Goal: Transaction & Acquisition: Purchase product/service

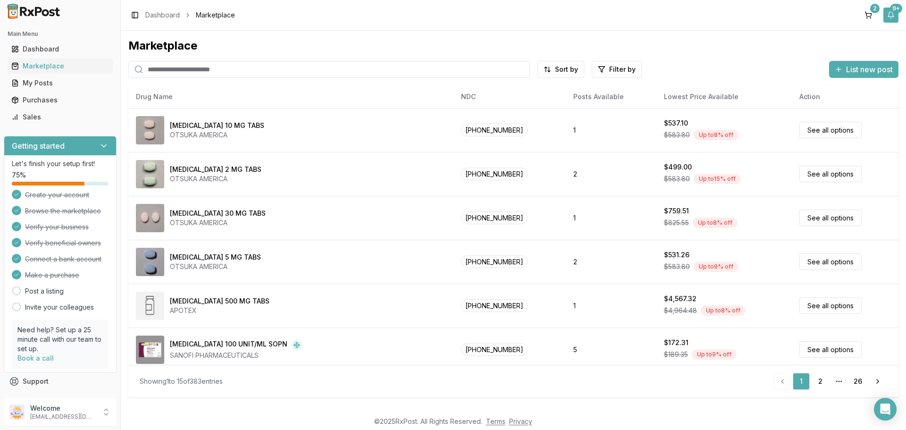
click at [889, 14] on button "9+" at bounding box center [890, 15] width 15 height 15
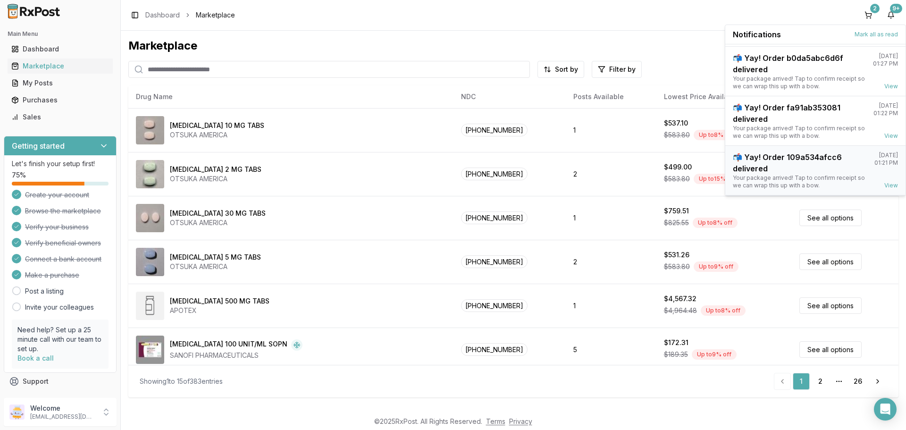
scroll to position [124, 0]
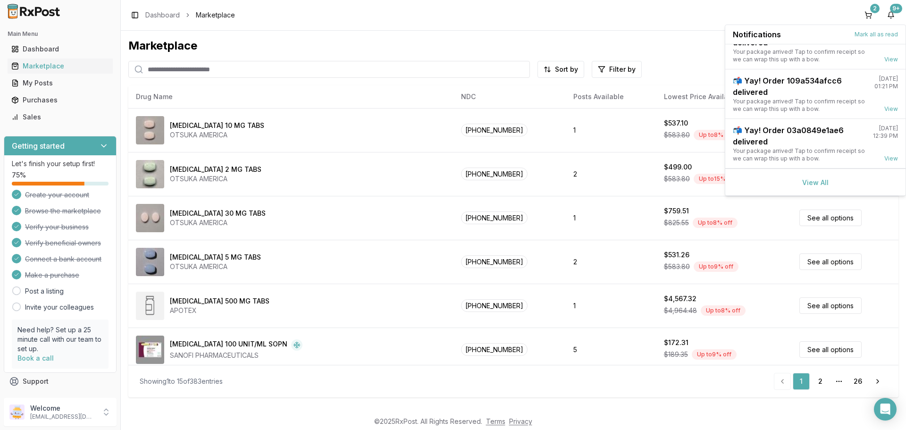
click at [808, 188] on div "View All" at bounding box center [815, 181] width 180 height 27
click at [808, 182] on link "View All" at bounding box center [815, 182] width 26 height 8
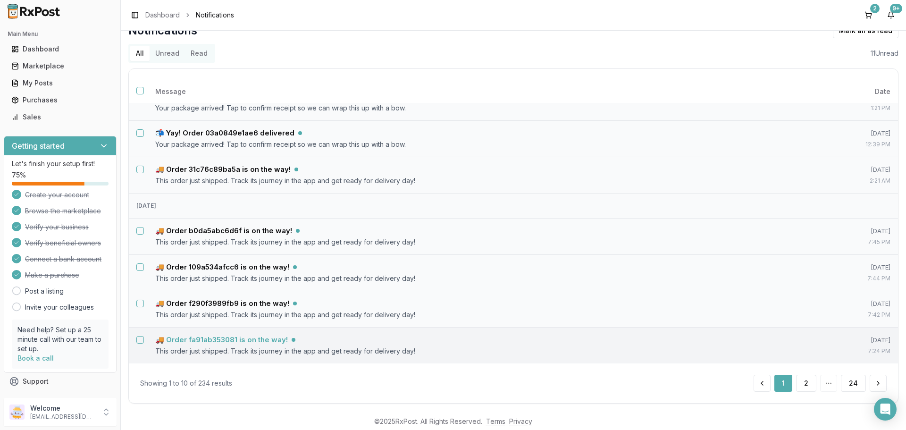
scroll to position [23, 0]
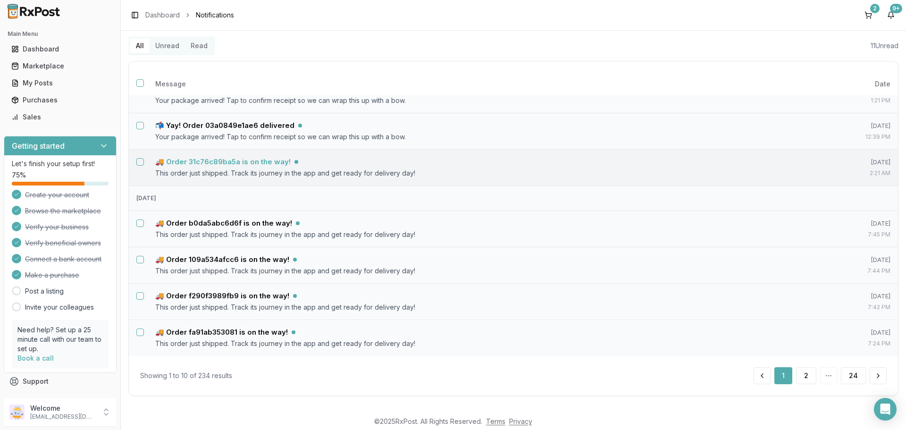
click at [274, 167] on td "🚚 Order 31c76c89ba5a is on the way! This order just shipped. Track its journey …" at bounding box center [475, 167] width 655 height 36
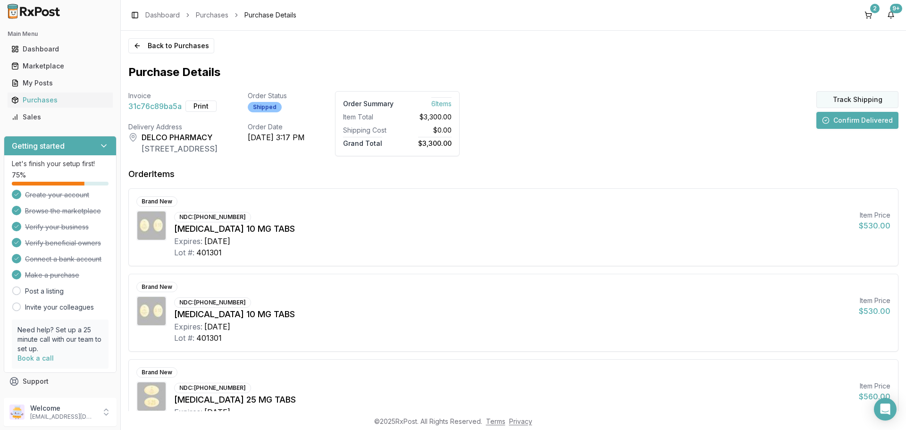
click at [848, 99] on button "Track Shipping" at bounding box center [857, 99] width 82 height 17
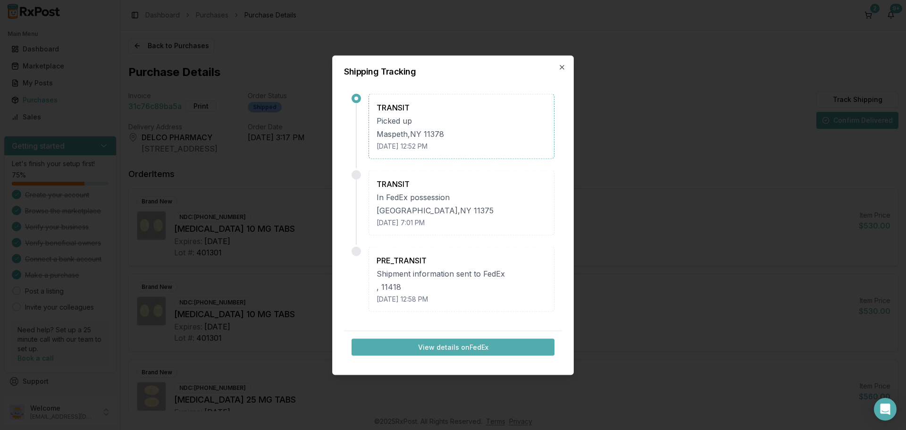
click at [420, 347] on button "View details on FedEx" at bounding box center [453, 346] width 203 height 17
click at [560, 67] on icon "button" at bounding box center [562, 67] width 8 height 8
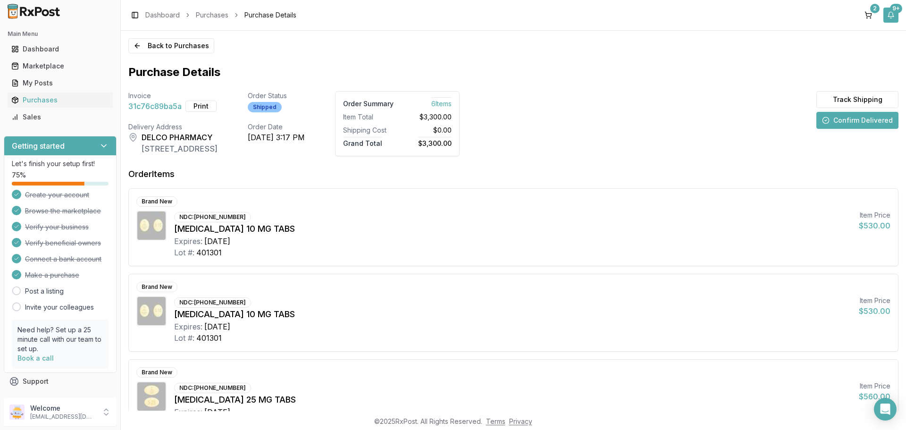
click at [892, 12] on div "9+" at bounding box center [896, 8] width 12 height 9
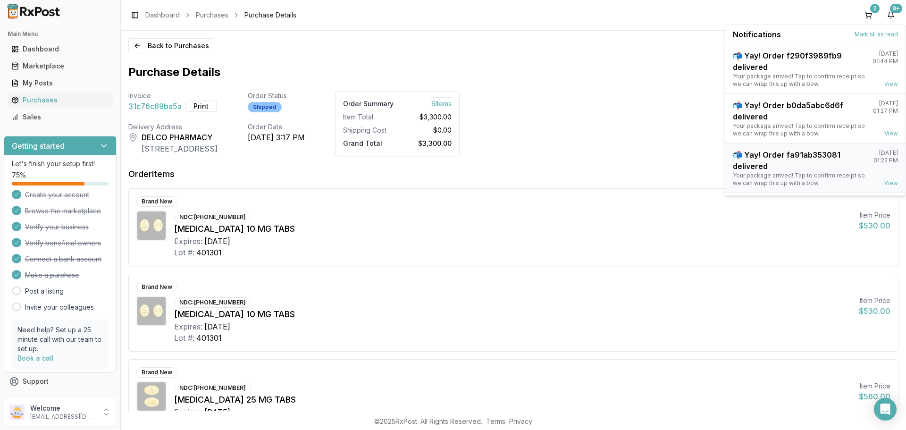
scroll to position [124, 0]
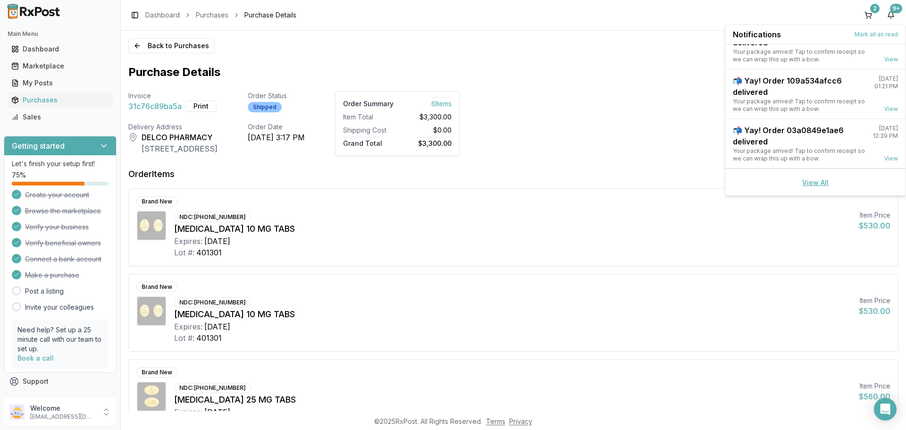
click at [804, 180] on link "View All" at bounding box center [815, 182] width 26 height 8
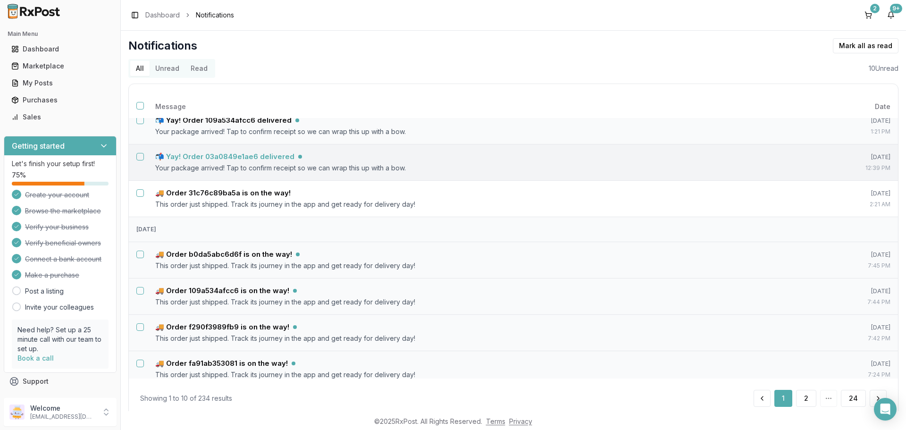
scroll to position [153, 0]
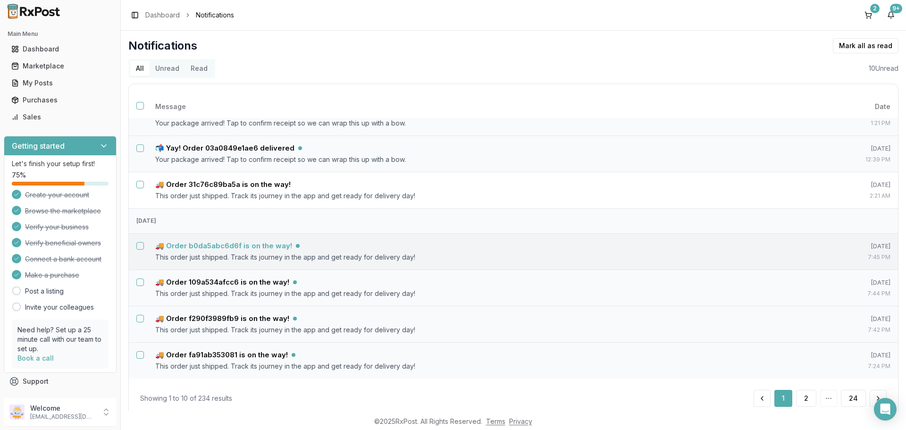
click at [256, 247] on h5 "🚚 Order b0da5abc6d6f is on the way!" at bounding box center [223, 245] width 137 height 9
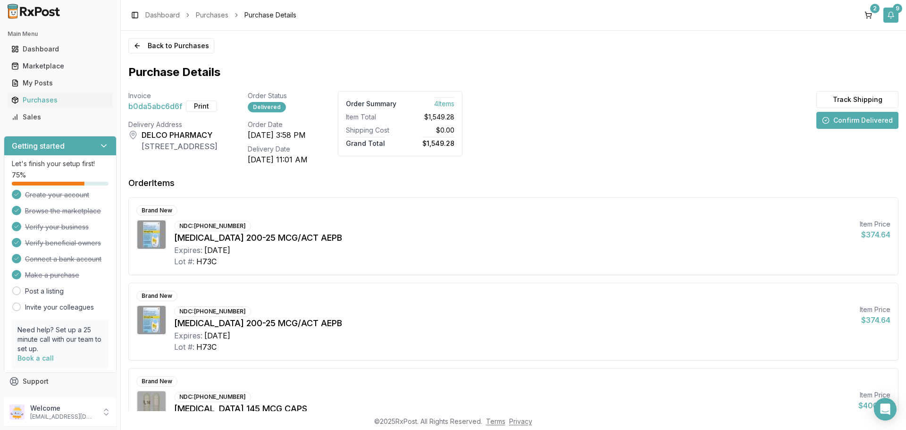
click at [889, 13] on button "9" at bounding box center [890, 15] width 15 height 15
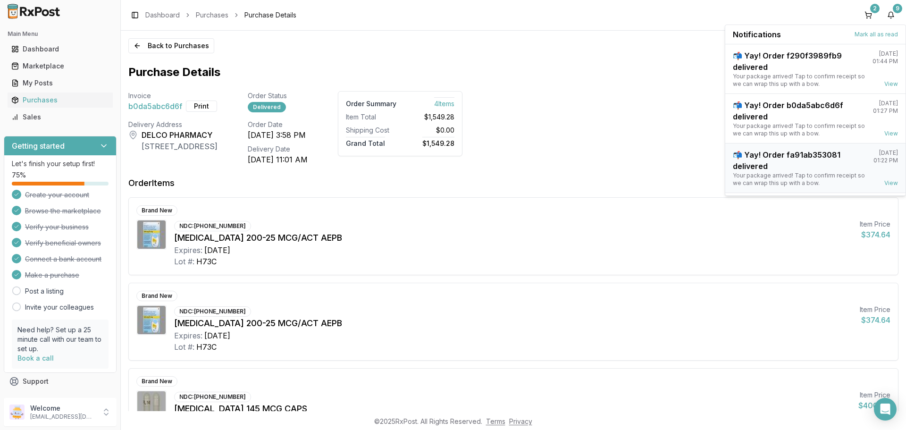
scroll to position [124, 0]
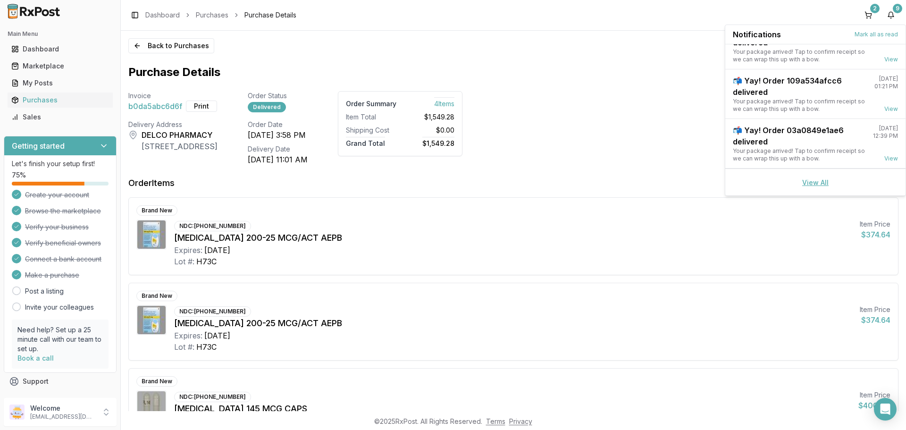
click at [810, 184] on link "View All" at bounding box center [815, 182] width 26 height 8
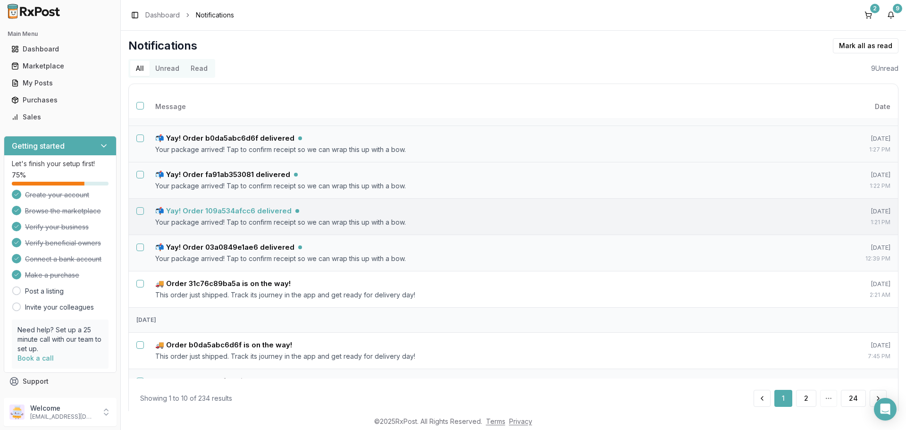
scroll to position [153, 0]
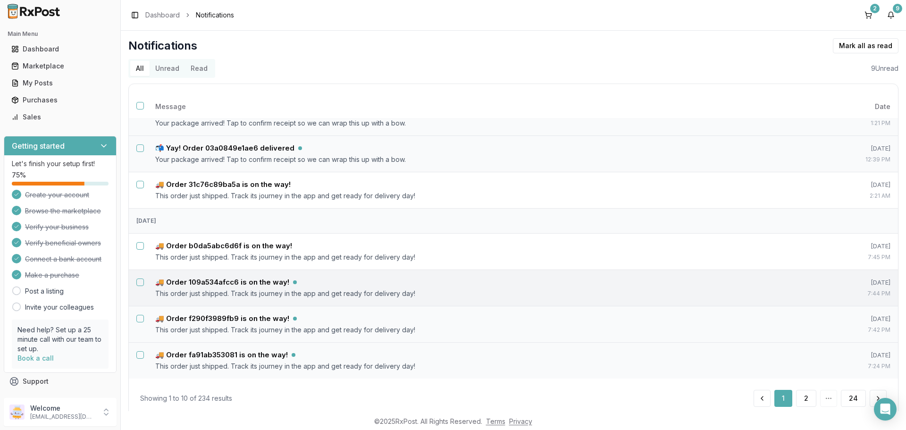
click at [141, 283] on button "Select notification: 🚚 Order 109a534afcc6 is on the way!" at bounding box center [140, 282] width 8 height 8
click at [137, 319] on button "Select notification: 🚚 Order f290f3989fb9 is on the way!" at bounding box center [140, 319] width 8 height 8
click at [142, 355] on button "Select notification: 🚚 Order fa91ab353081 is on the way!" at bounding box center [140, 355] width 8 height 8
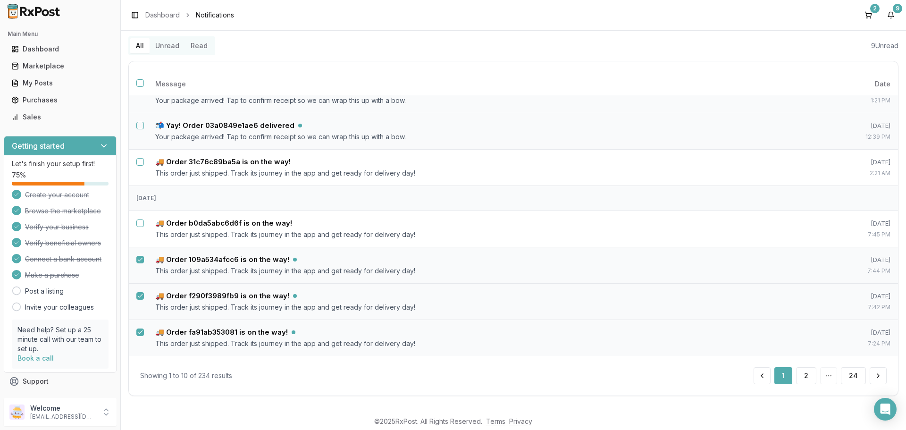
scroll to position [0, 0]
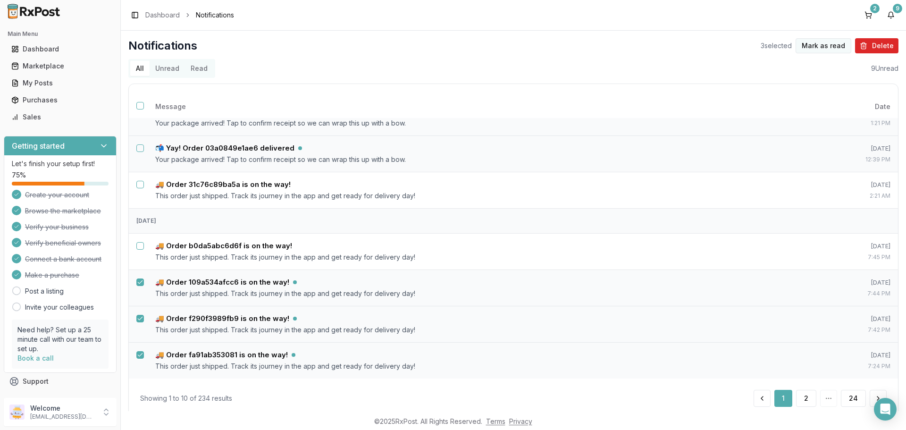
click at [815, 41] on button "Mark as read" at bounding box center [824, 45] width 56 height 15
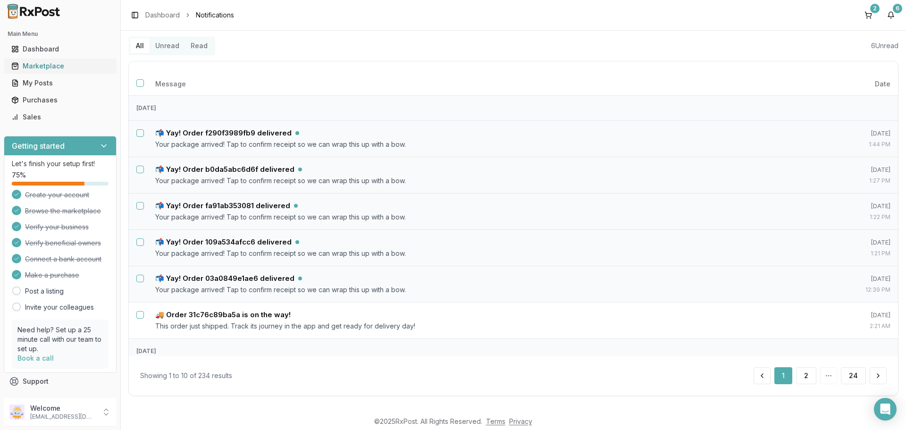
click at [25, 66] on div "Marketplace" at bounding box center [60, 65] width 98 height 9
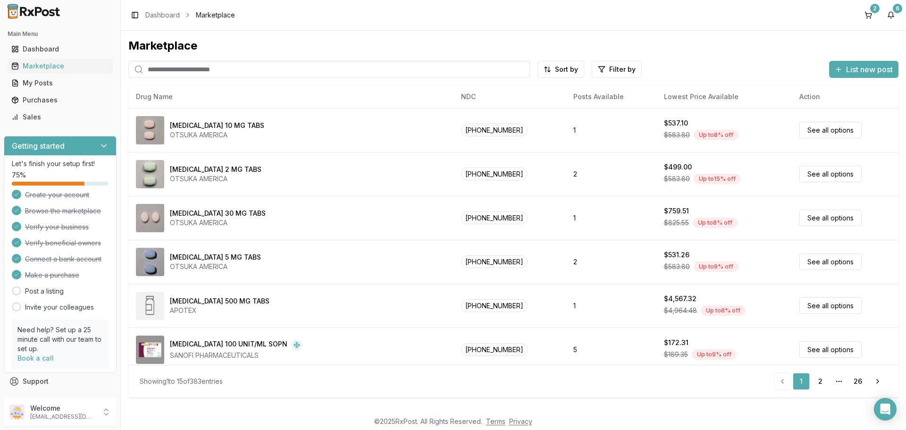
click at [184, 70] on input "search" at bounding box center [329, 69] width 402 height 17
type input "*******"
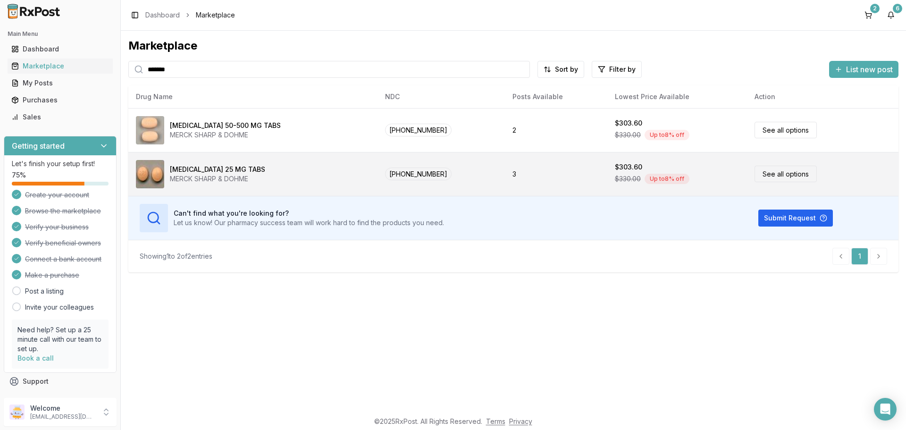
click at [763, 176] on link "See all options" at bounding box center [786, 174] width 62 height 17
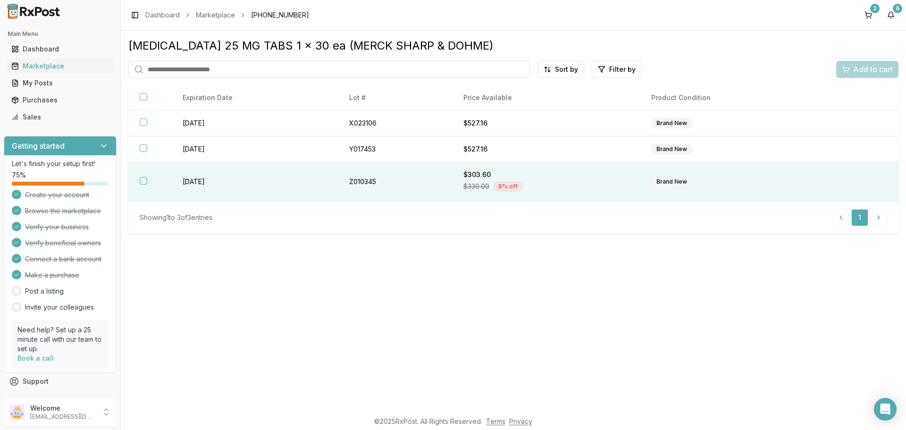
click at [144, 180] on button "button" at bounding box center [144, 181] width 8 height 8
click at [864, 68] on span "Add to cart" at bounding box center [873, 69] width 40 height 11
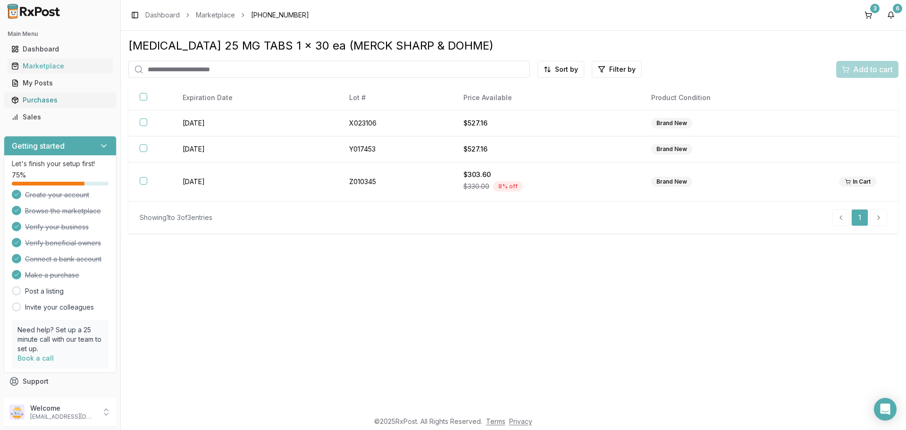
click at [41, 96] on div "Purchases" at bounding box center [60, 99] width 98 height 9
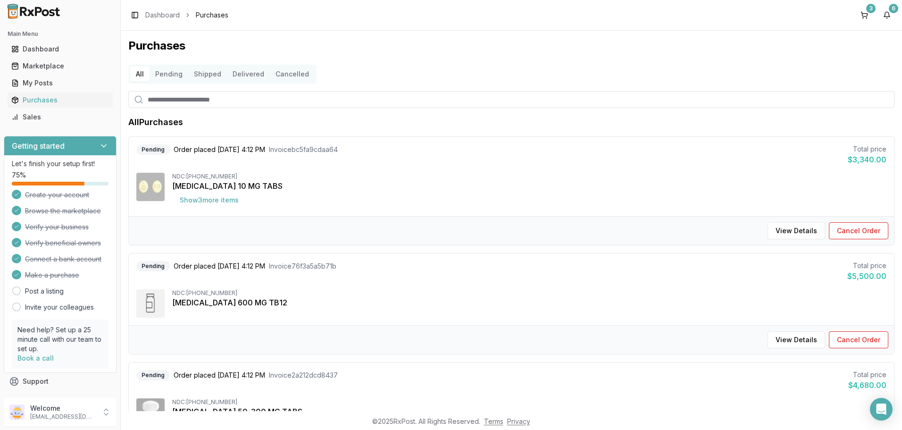
click at [207, 99] on input "search" at bounding box center [511, 99] width 766 height 17
type input "****"
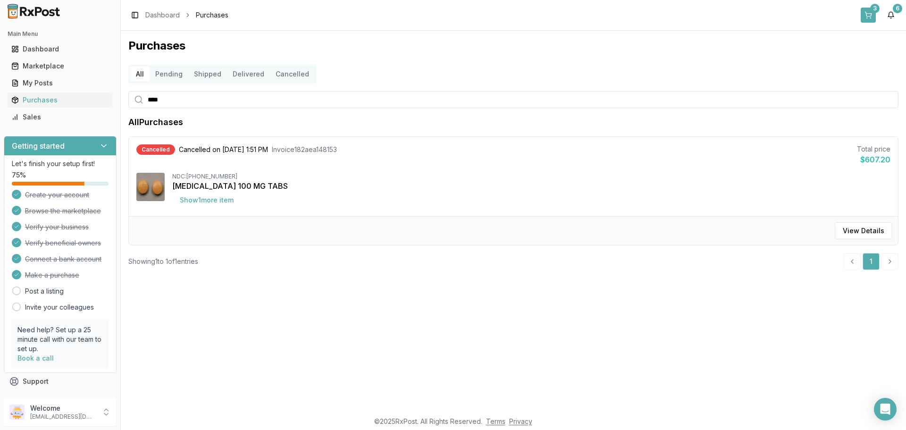
click at [868, 11] on button "3" at bounding box center [868, 15] width 15 height 15
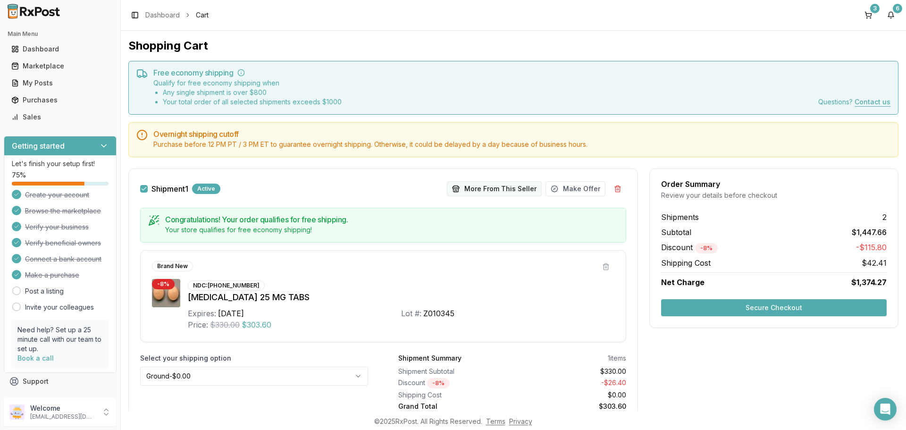
click at [487, 190] on button "More From This Seller" at bounding box center [494, 188] width 95 height 15
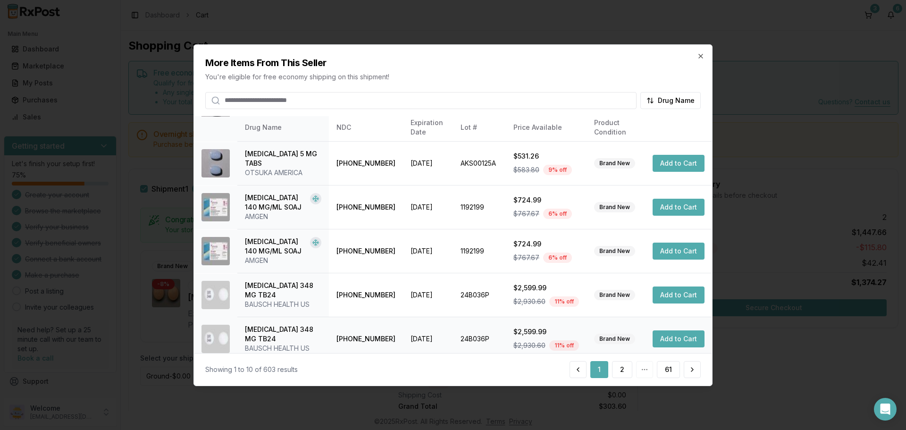
scroll to position [225, 0]
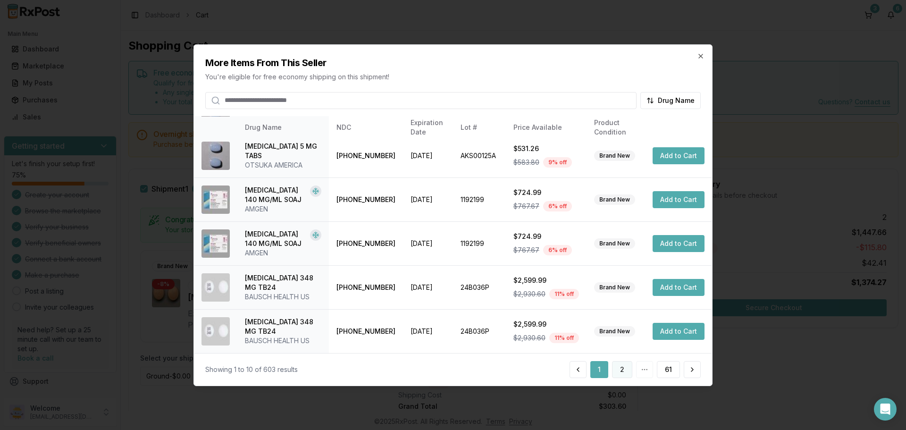
click at [617, 371] on button "2" at bounding box center [622, 369] width 20 height 17
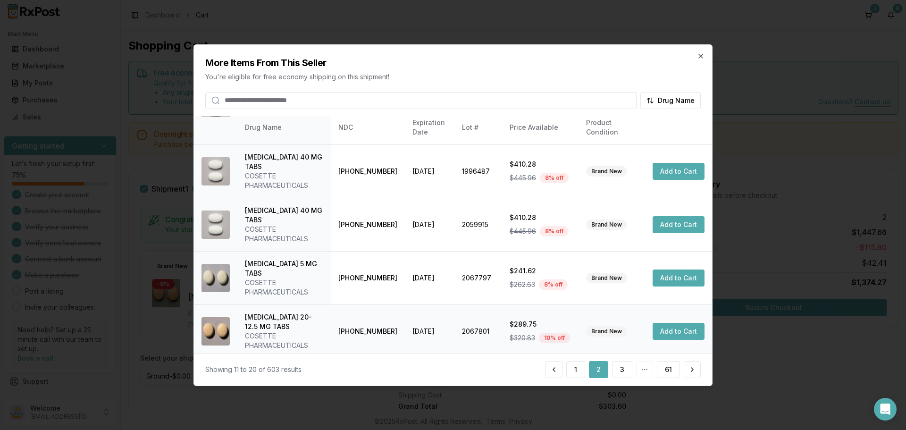
scroll to position [244, 0]
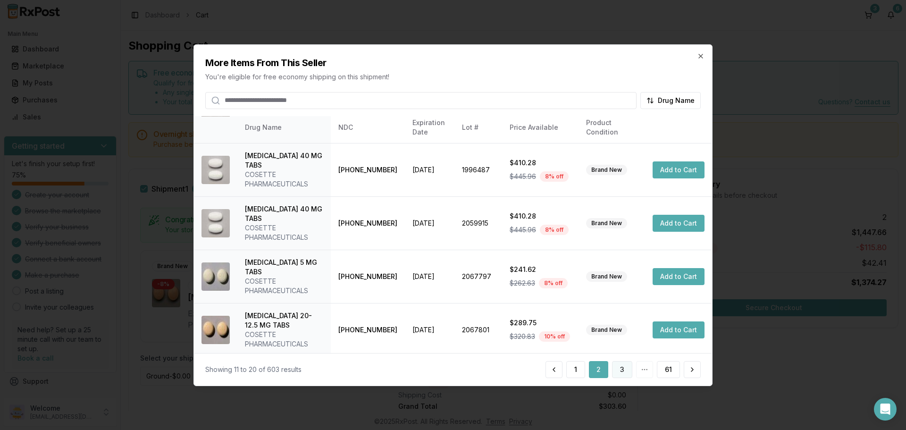
click at [626, 368] on button "3" at bounding box center [622, 369] width 20 height 17
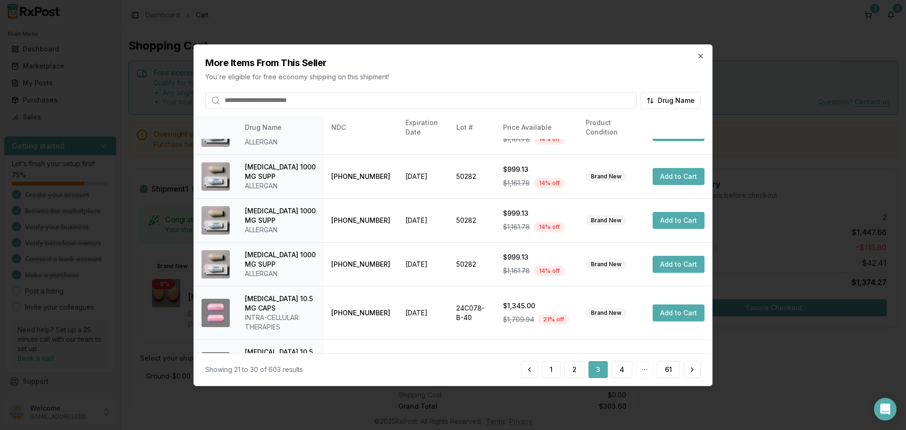
scroll to position [253, 0]
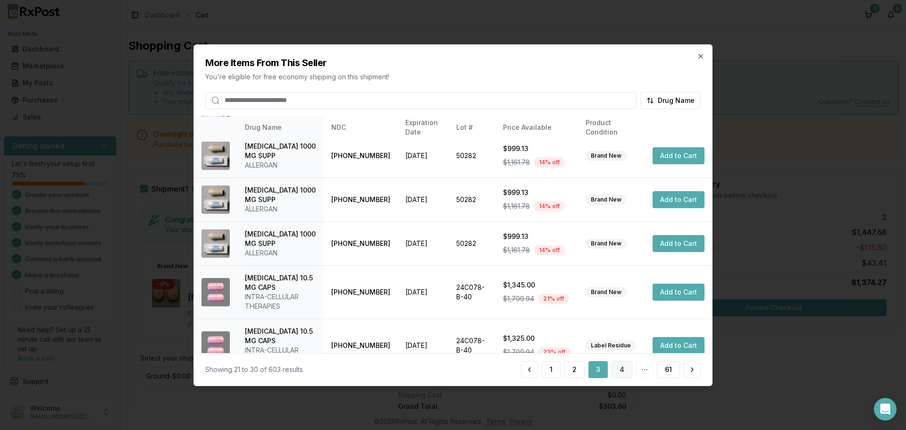
click at [615, 369] on button "4" at bounding box center [622, 369] width 21 height 17
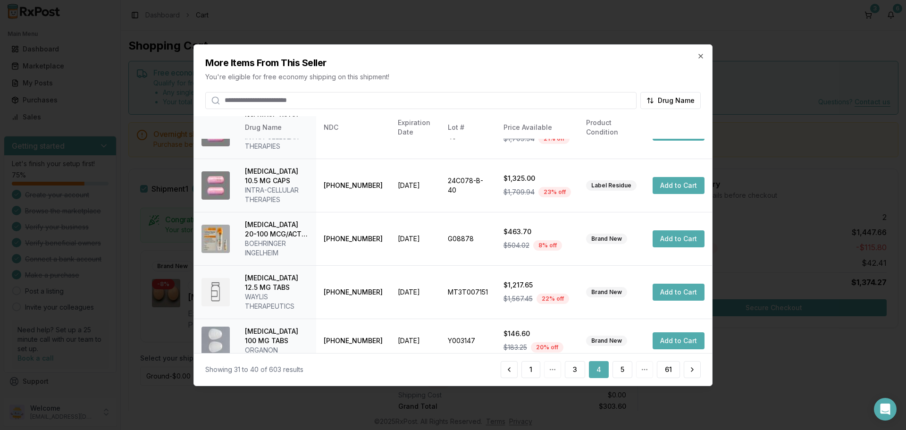
scroll to position [281, 0]
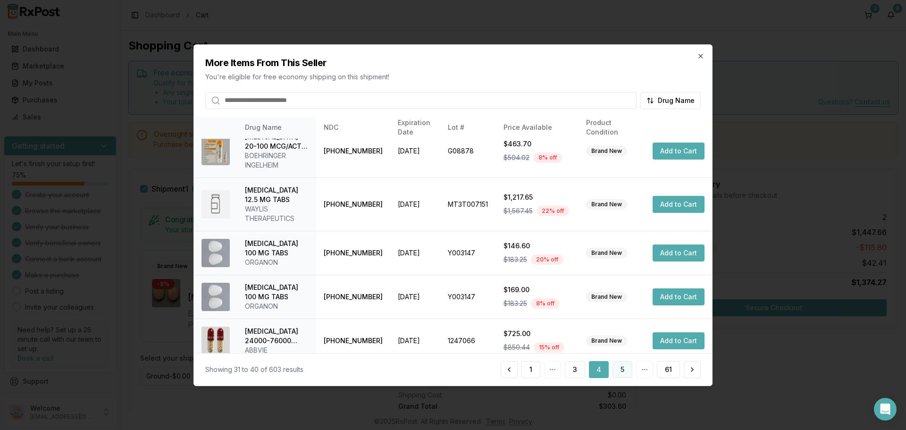
click at [620, 370] on button "5" at bounding box center [623, 369] width 20 height 17
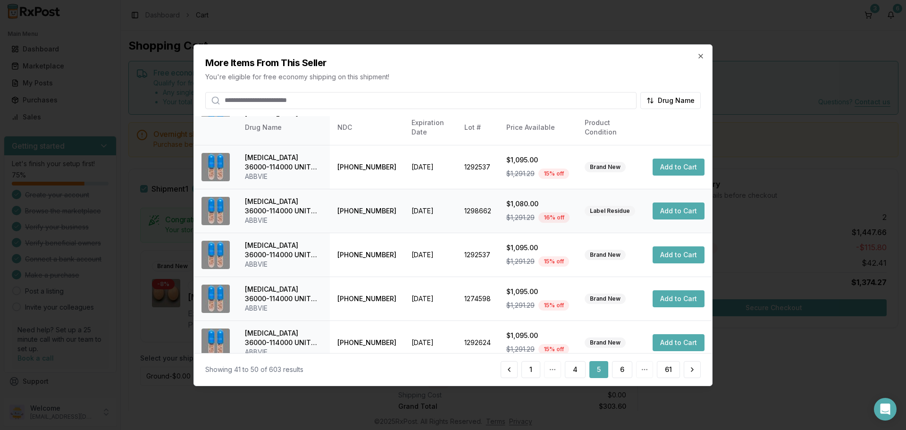
scroll to position [225, 0]
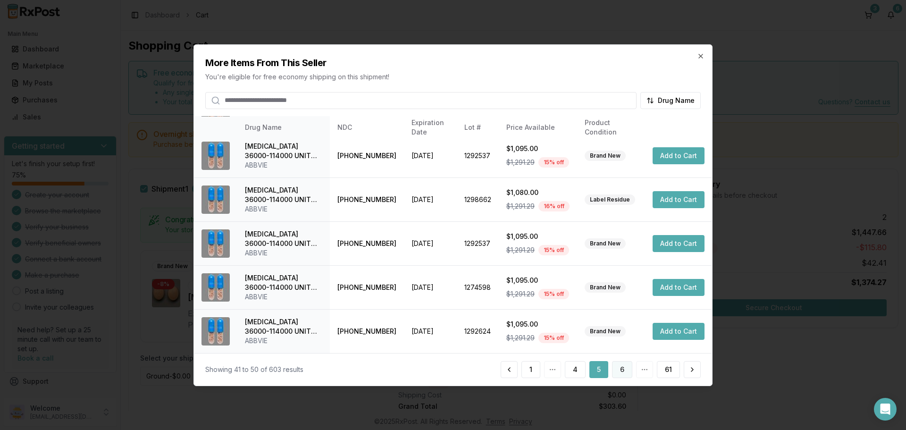
click at [620, 369] on button "6" at bounding box center [622, 369] width 20 height 17
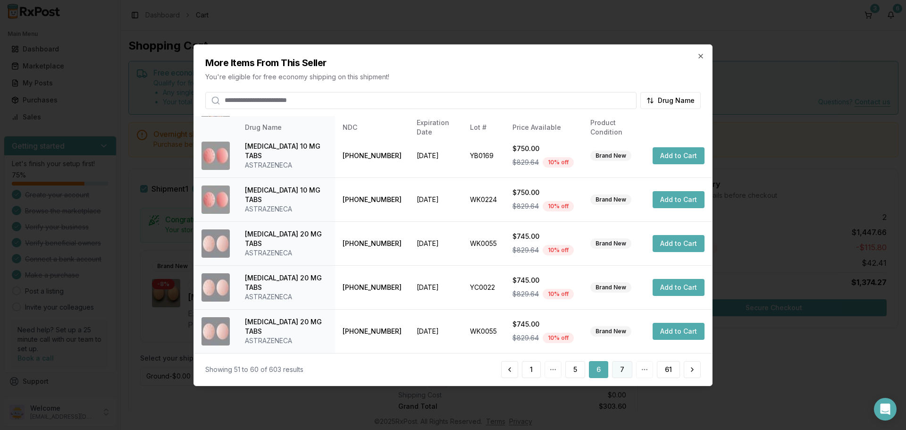
click at [620, 366] on button "7" at bounding box center [622, 369] width 20 height 17
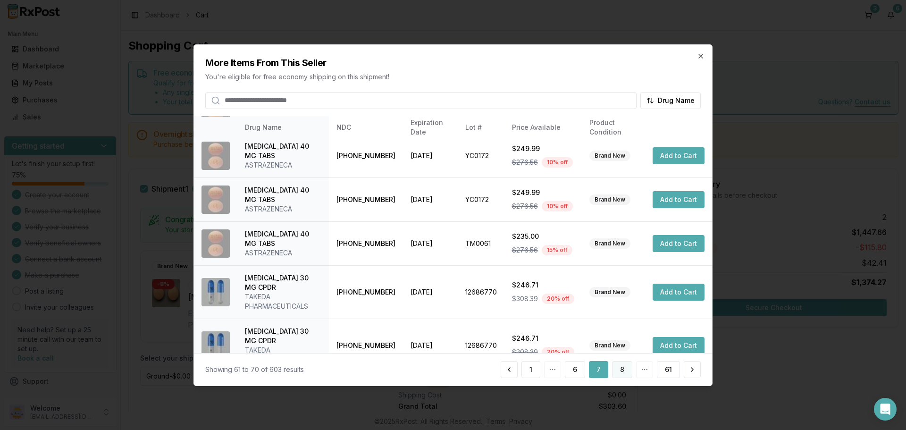
click at [625, 369] on button "8" at bounding box center [622, 369] width 20 height 17
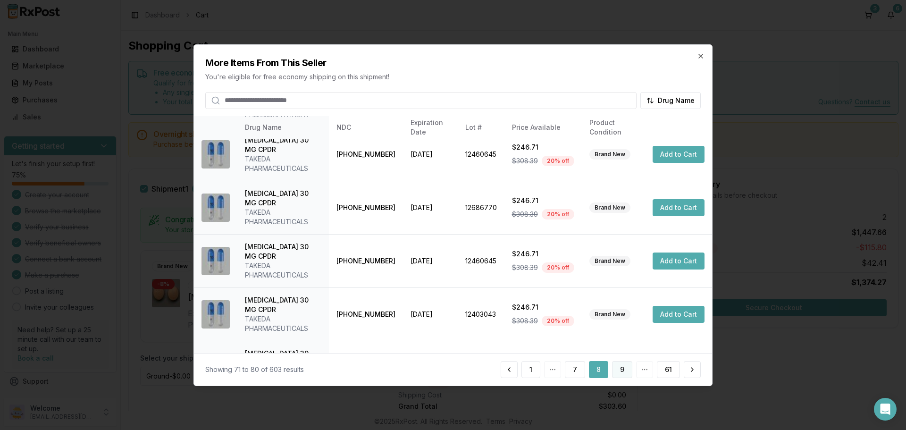
click at [623, 368] on button "9" at bounding box center [622, 369] width 20 height 17
click at [618, 372] on button "10" at bounding box center [620, 369] width 23 height 17
click at [625, 374] on button "11" at bounding box center [622, 369] width 22 height 17
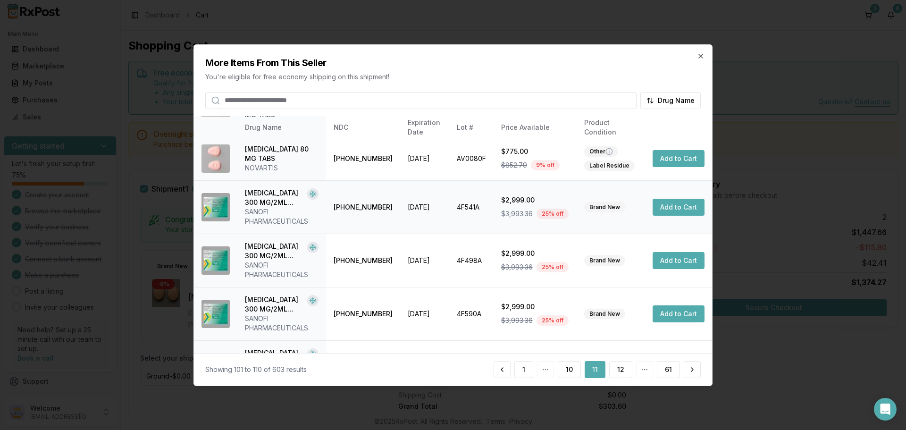
scroll to position [262, 0]
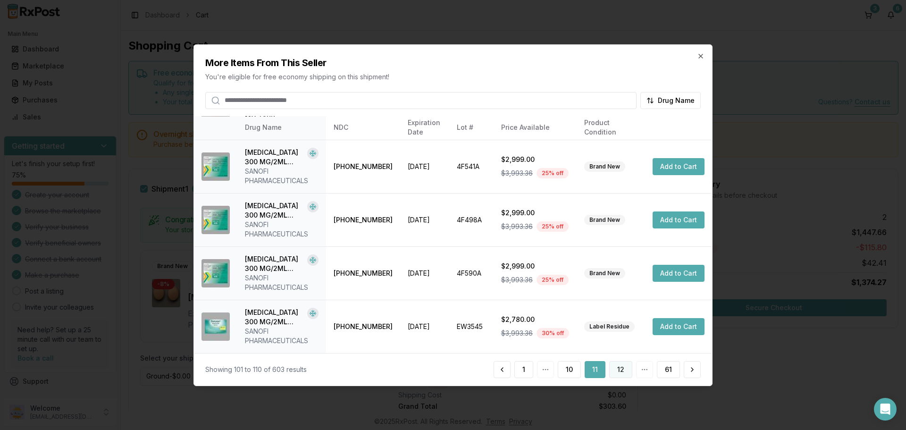
click at [622, 367] on button "12" at bounding box center [620, 369] width 23 height 17
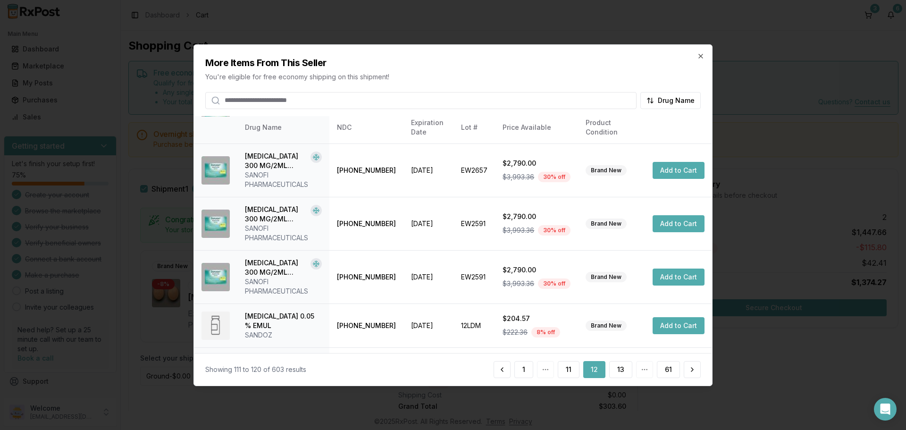
scroll to position [300, 0]
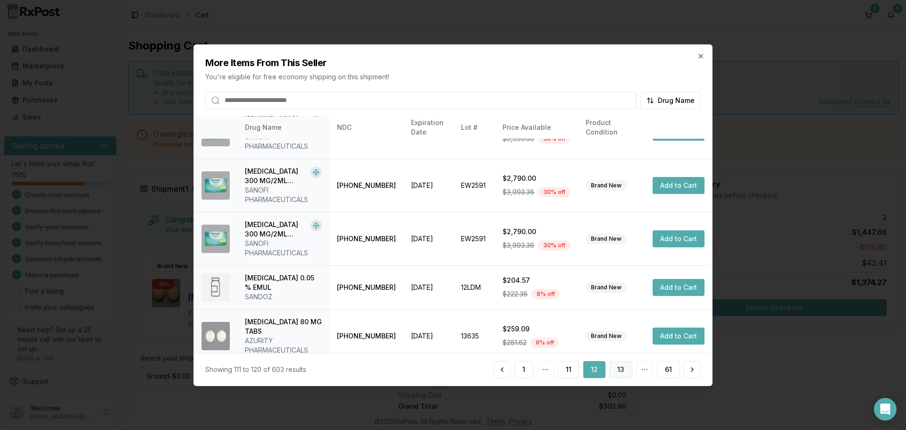
click at [617, 370] on button "13" at bounding box center [620, 369] width 23 height 17
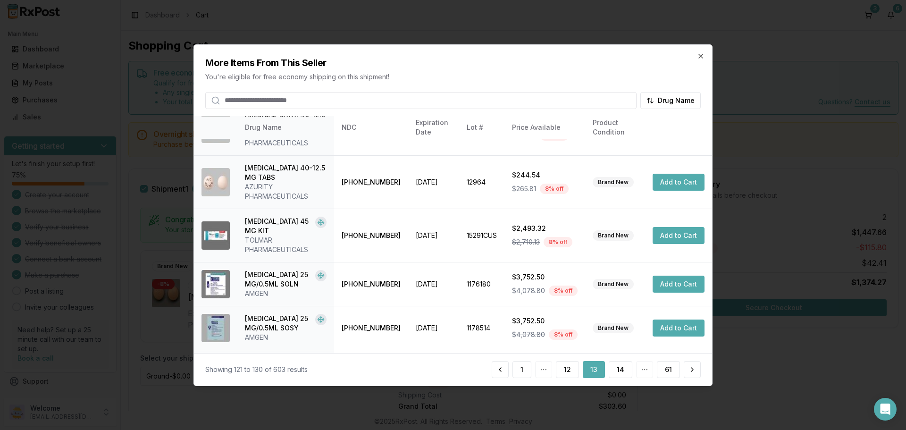
scroll to position [264, 0]
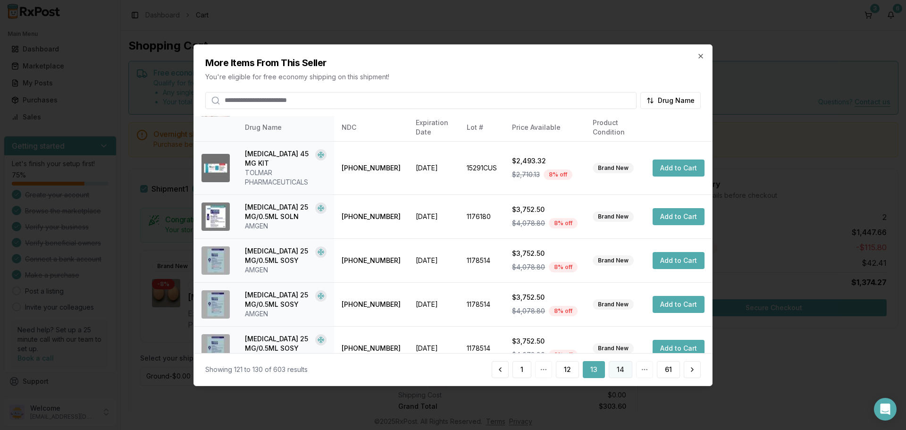
click at [624, 369] on button "14" at bounding box center [621, 369] width 24 height 17
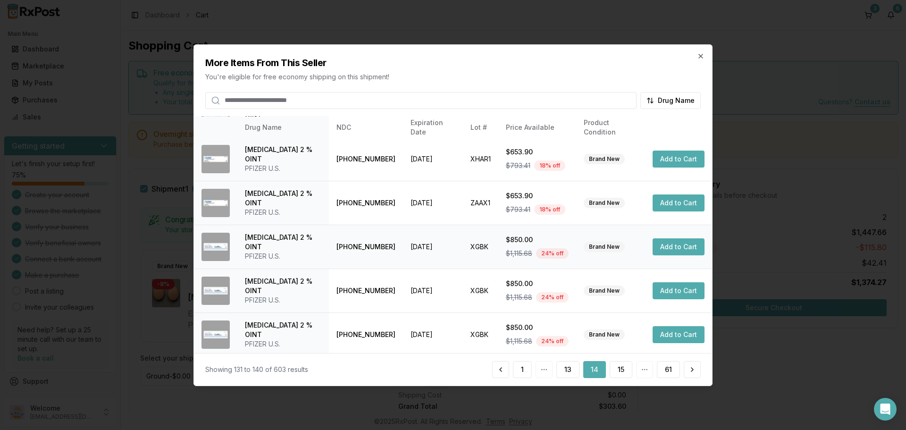
scroll to position [225, 0]
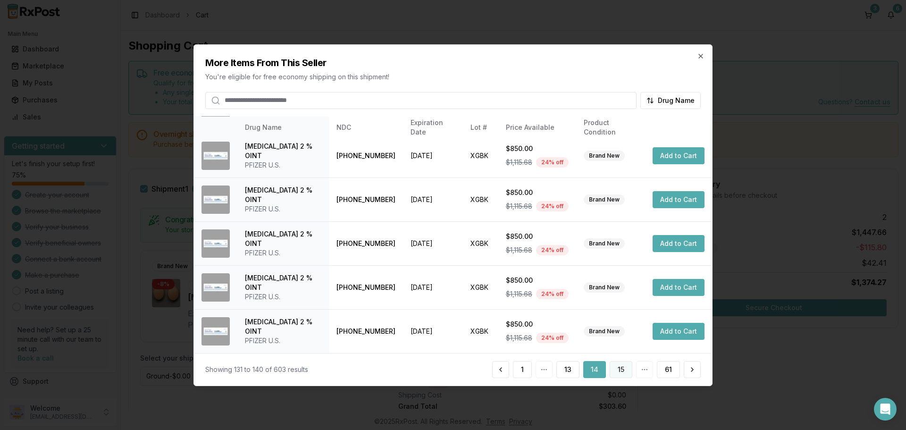
click at [621, 371] on button "15" at bounding box center [621, 369] width 23 height 17
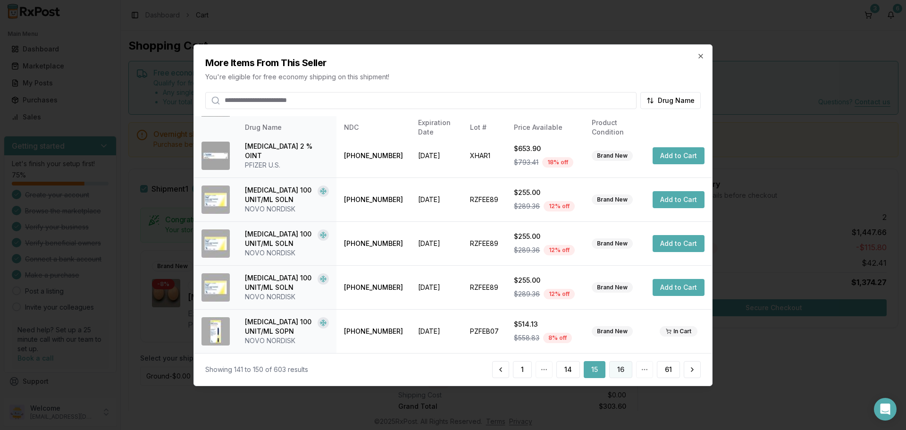
click at [623, 372] on button "16" at bounding box center [620, 369] width 23 height 17
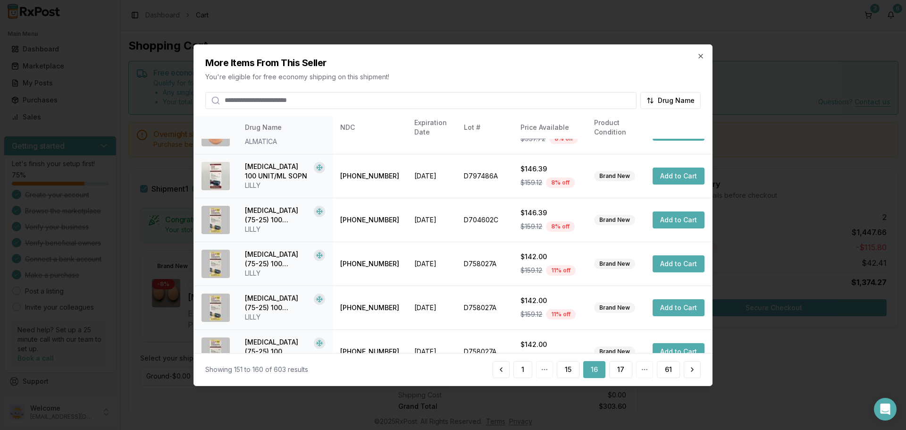
scroll to position [234, 0]
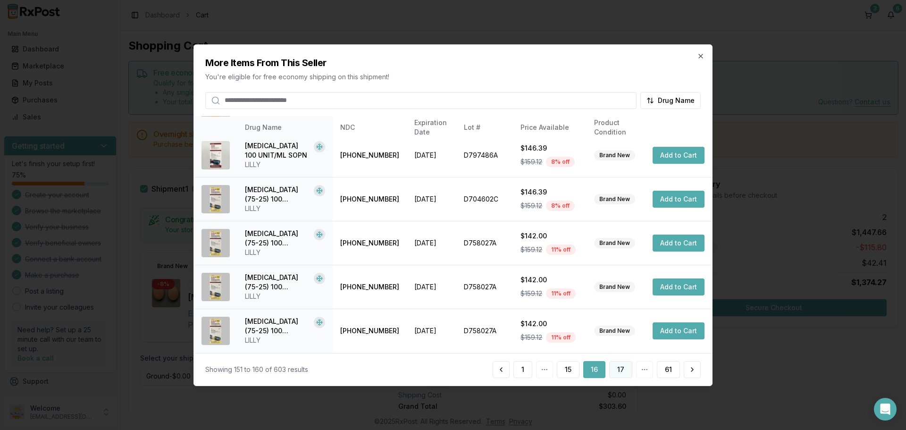
click at [621, 370] on button "17" at bounding box center [620, 369] width 23 height 17
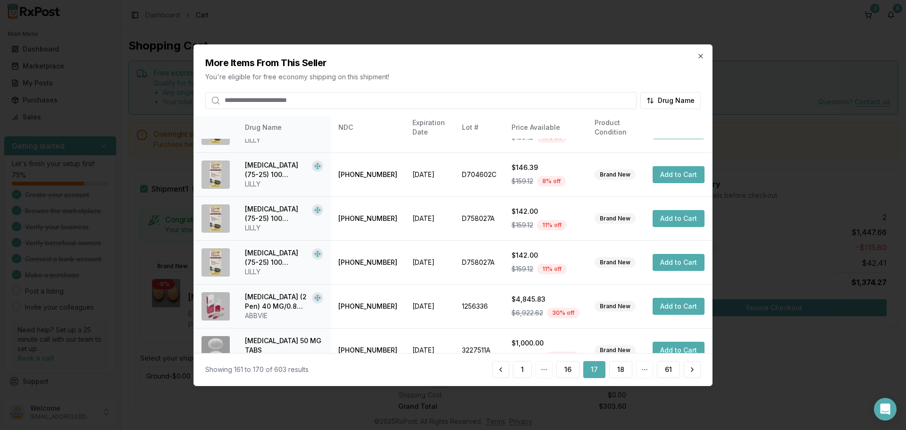
scroll to position [225, 0]
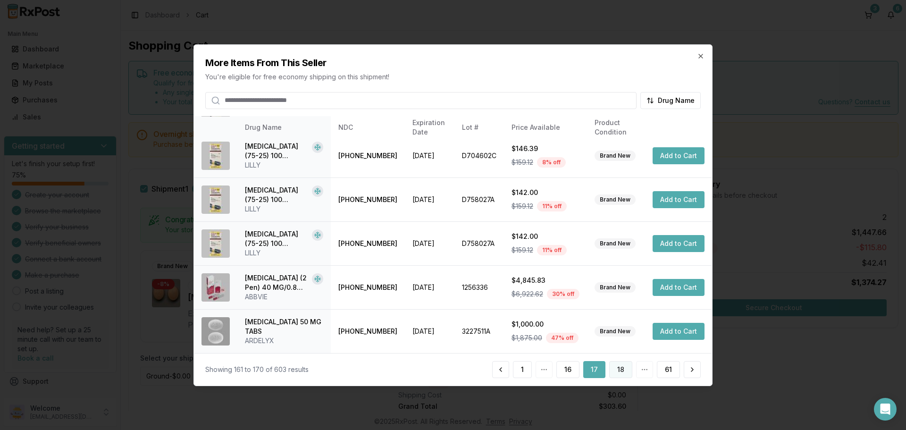
click at [624, 368] on button "18" at bounding box center [620, 369] width 23 height 17
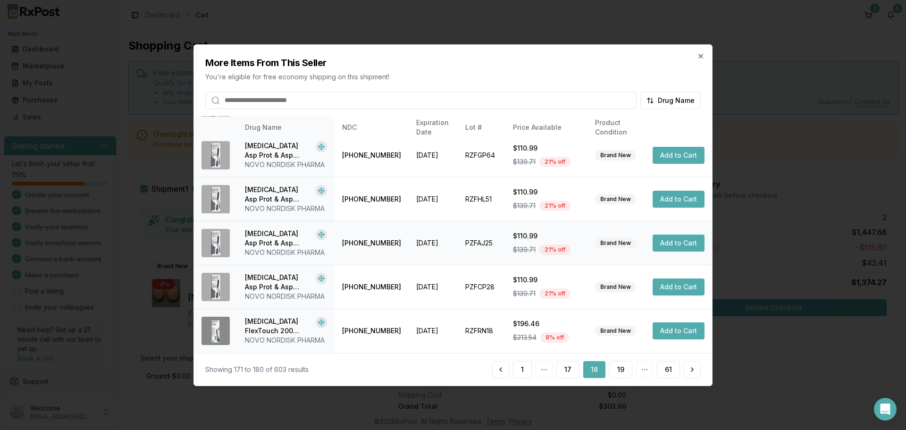
scroll to position [300, 0]
click at [621, 372] on button "19" at bounding box center [620, 369] width 23 height 17
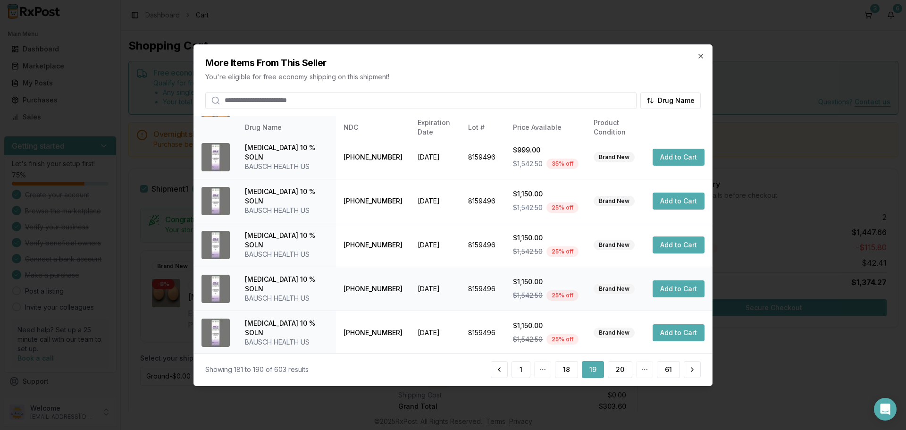
scroll to position [225, 0]
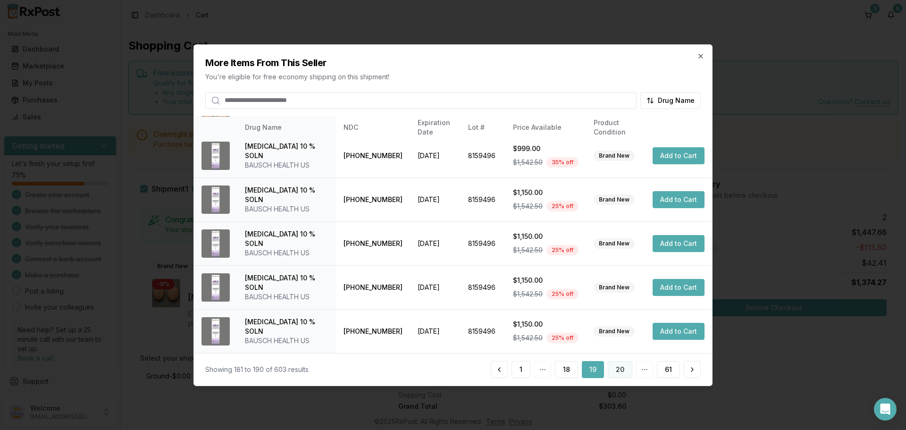
click at [618, 368] on button "20" at bounding box center [620, 369] width 25 height 17
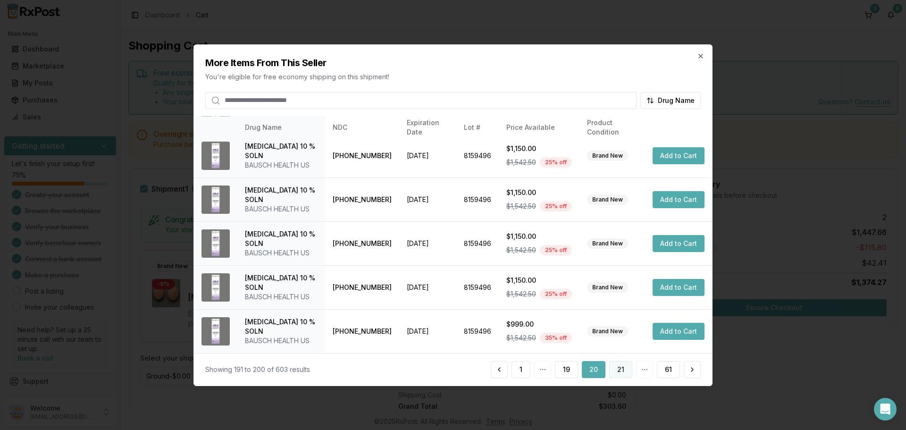
click at [621, 373] on button "21" at bounding box center [620, 369] width 23 height 17
click at [615, 369] on button "22" at bounding box center [620, 369] width 25 height 17
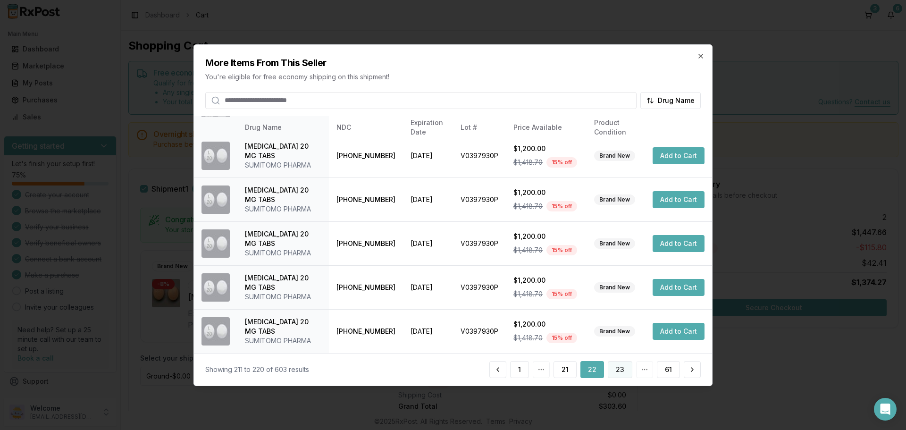
click at [622, 371] on button "23" at bounding box center [620, 369] width 25 height 17
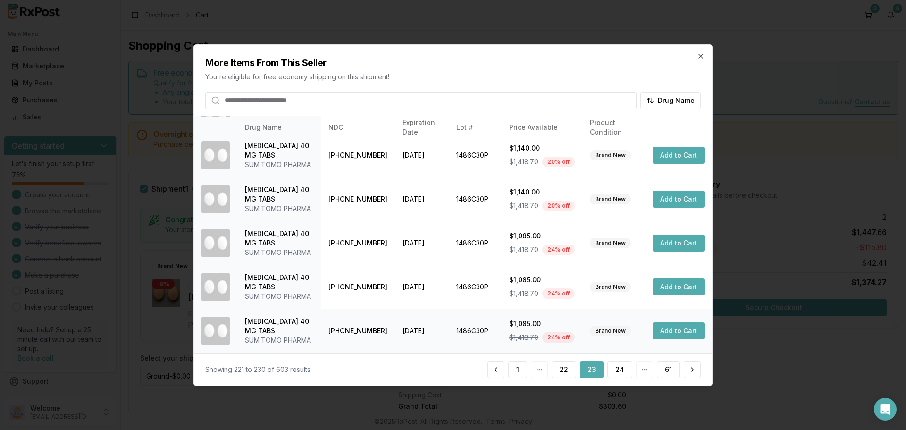
scroll to position [319, 0]
click at [622, 363] on button "24" at bounding box center [619, 369] width 25 height 17
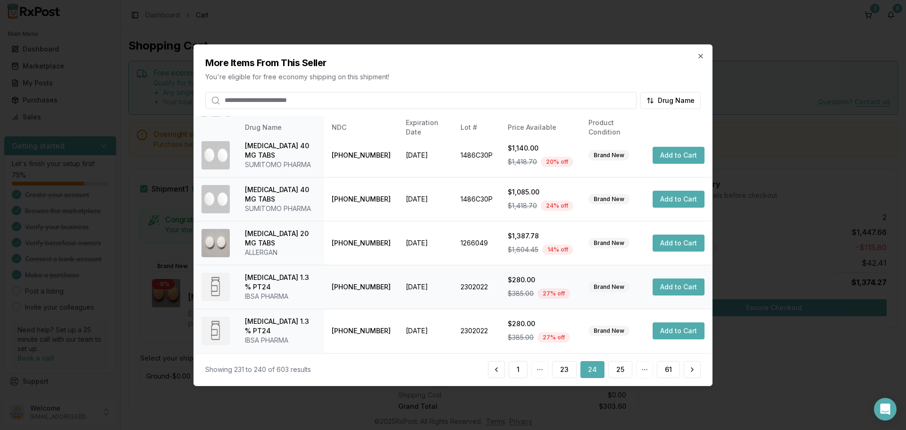
scroll to position [291, 0]
click at [620, 371] on button "25" at bounding box center [620, 369] width 24 height 17
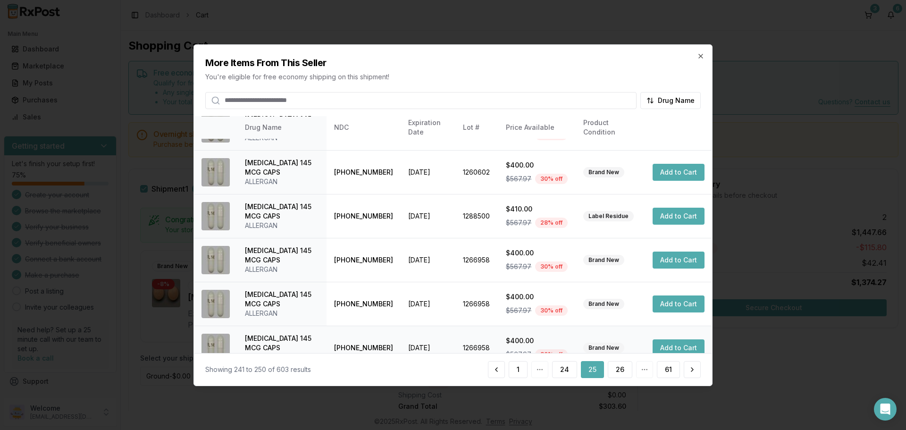
scroll to position [225, 0]
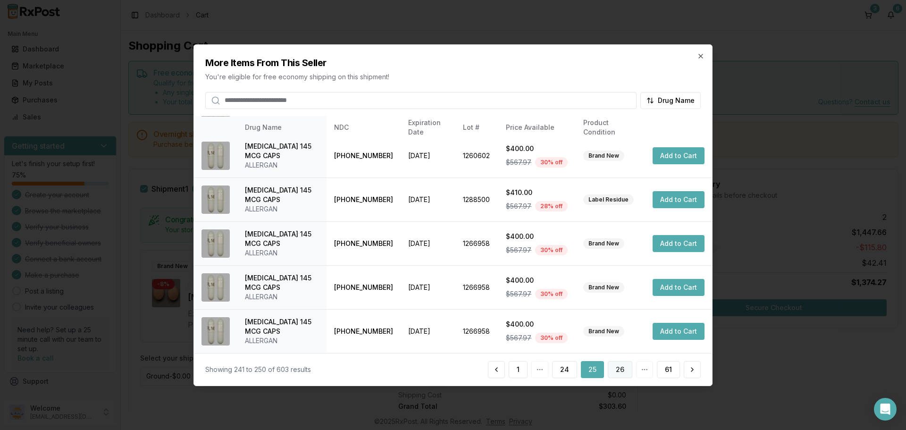
click at [618, 372] on button "26" at bounding box center [620, 369] width 25 height 17
click at [615, 372] on button "27" at bounding box center [620, 369] width 25 height 17
click at [613, 370] on button "28" at bounding box center [620, 369] width 25 height 17
click at [624, 364] on button "29" at bounding box center [620, 369] width 25 height 17
click at [616, 369] on button "30" at bounding box center [620, 369] width 25 height 17
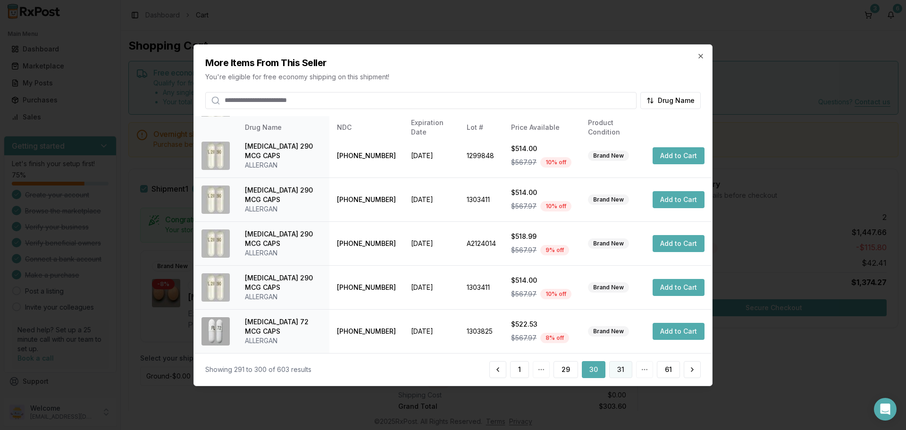
click at [623, 369] on button "31" at bounding box center [620, 369] width 23 height 17
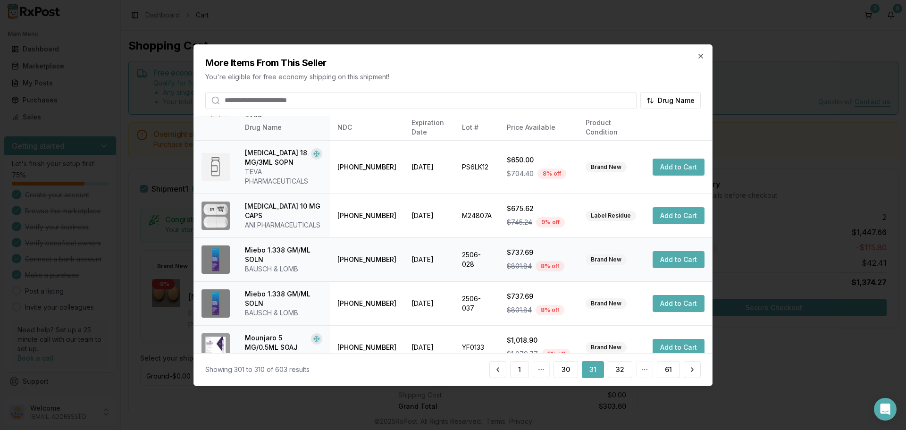
scroll to position [234, 0]
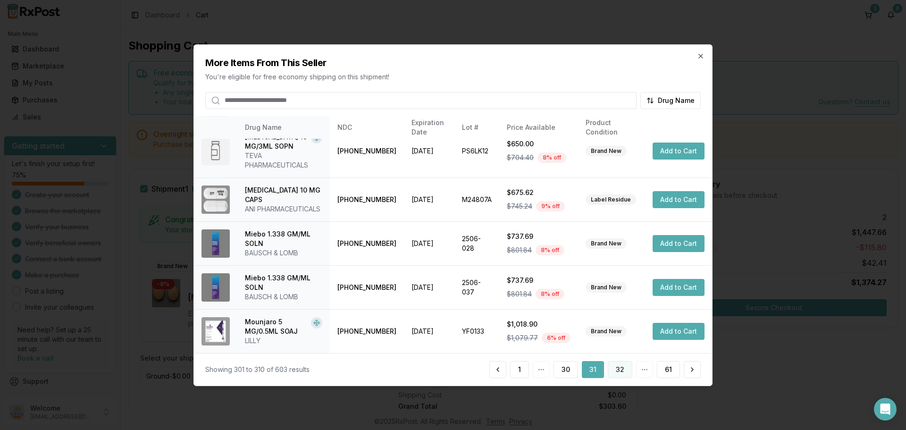
click at [620, 373] on button "32" at bounding box center [620, 369] width 25 height 17
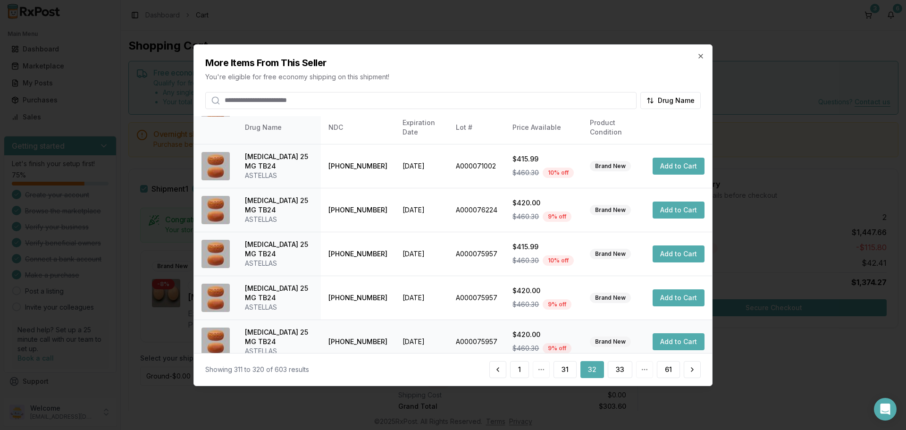
scroll to position [225, 0]
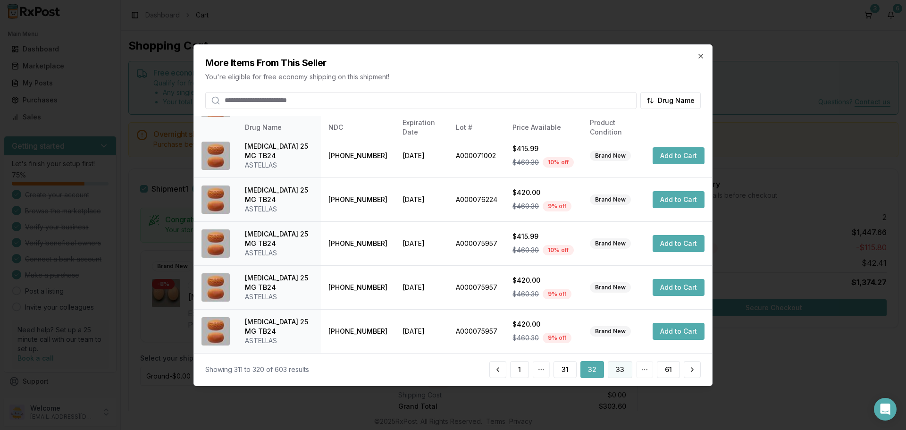
click at [620, 373] on button "33" at bounding box center [620, 369] width 25 height 17
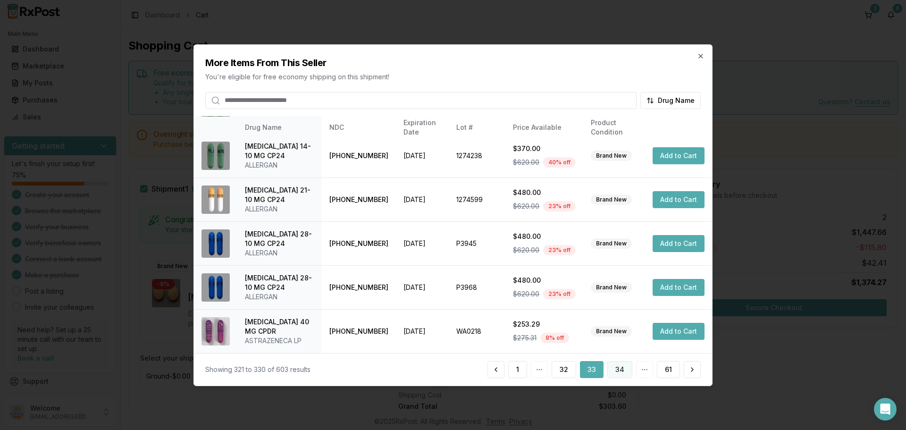
click at [615, 370] on button "34" at bounding box center [619, 369] width 25 height 17
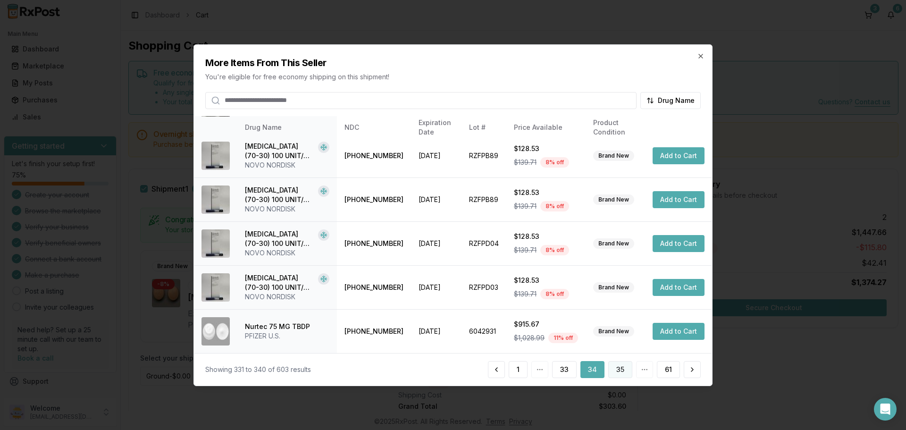
click at [621, 372] on button "35" at bounding box center [620, 369] width 24 height 17
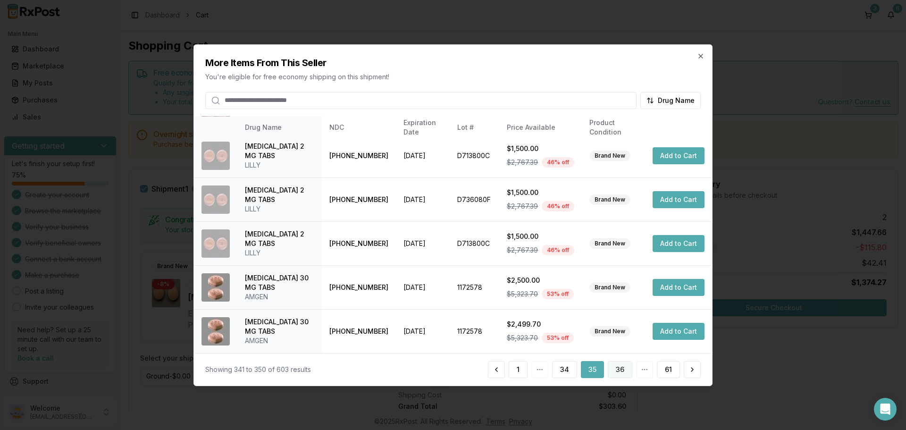
click at [614, 367] on button "36" at bounding box center [620, 369] width 25 height 17
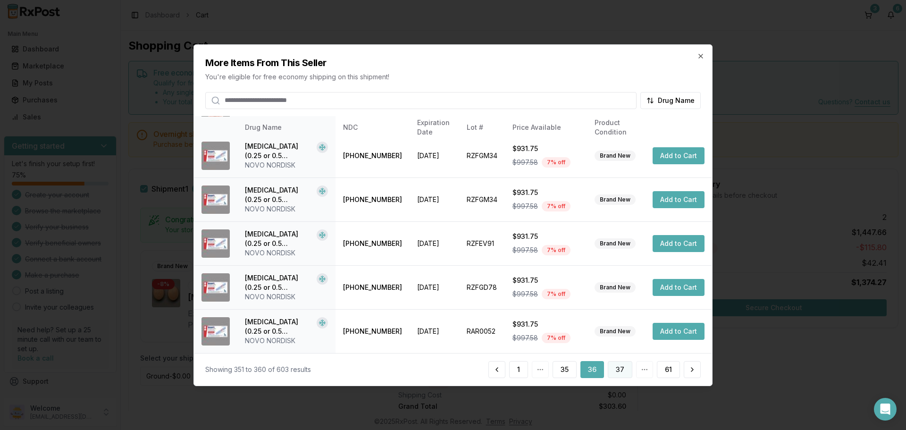
click at [625, 374] on button "37" at bounding box center [620, 369] width 25 height 17
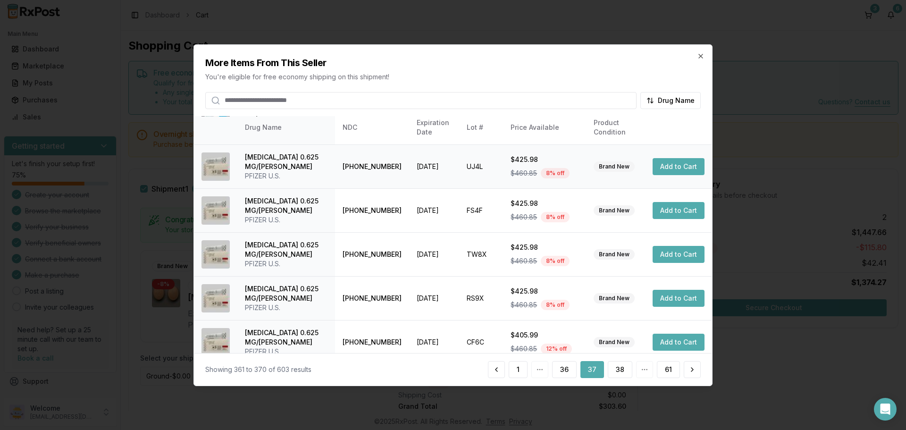
scroll to position [234, 0]
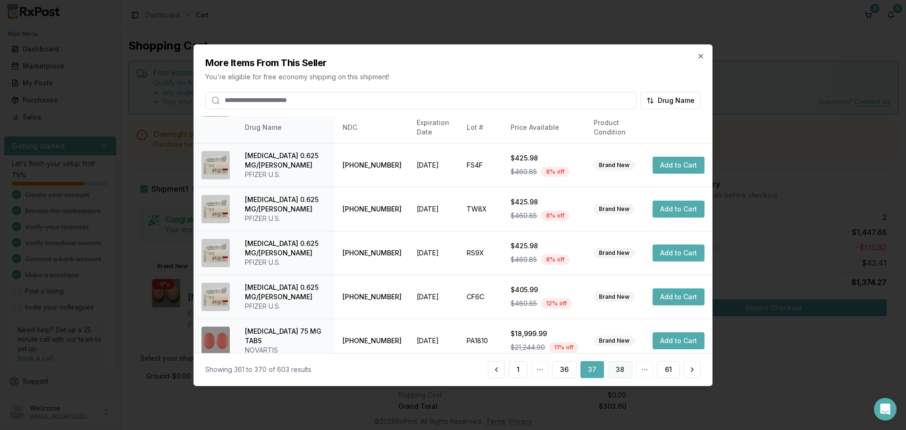
click at [627, 371] on button "38" at bounding box center [620, 369] width 25 height 17
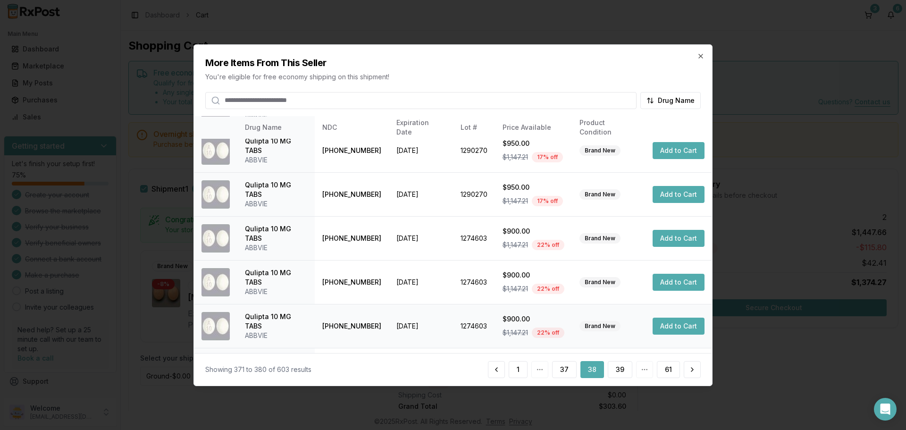
scroll to position [225, 0]
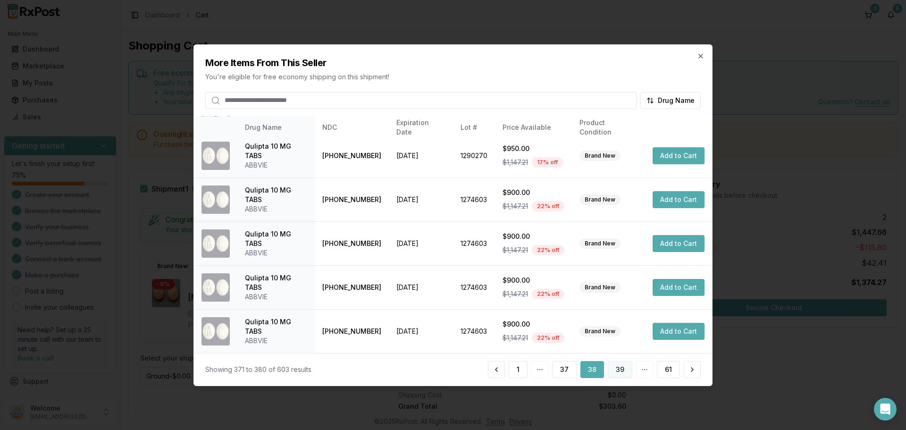
click at [621, 371] on button "39" at bounding box center [620, 369] width 25 height 17
click at [616, 371] on button "40" at bounding box center [619, 369] width 25 height 17
click at [618, 369] on button "41" at bounding box center [621, 369] width 24 height 17
click at [618, 373] on button "42" at bounding box center [619, 369] width 25 height 17
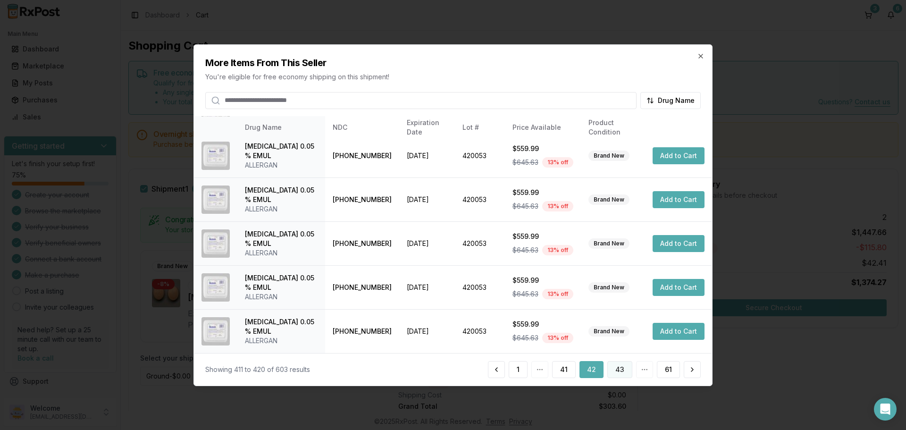
click at [621, 370] on button "43" at bounding box center [619, 369] width 25 height 17
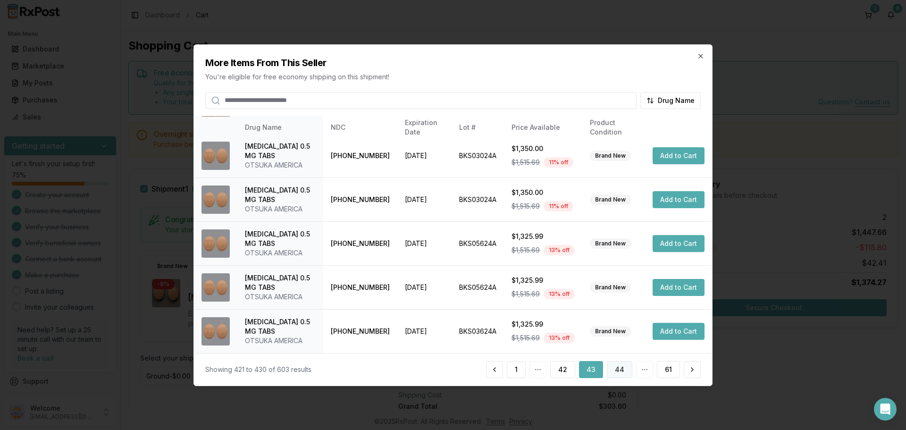
click at [619, 372] on button "44" at bounding box center [619, 369] width 25 height 17
click at [616, 369] on button "45" at bounding box center [620, 369] width 25 height 17
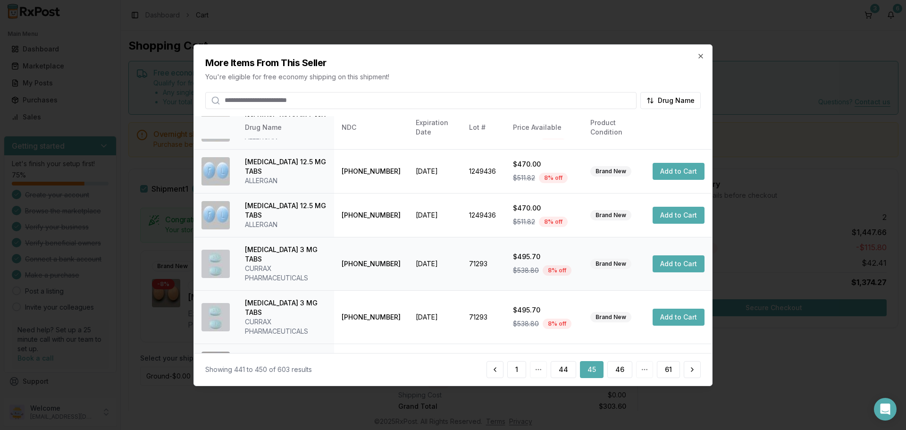
scroll to position [234, 0]
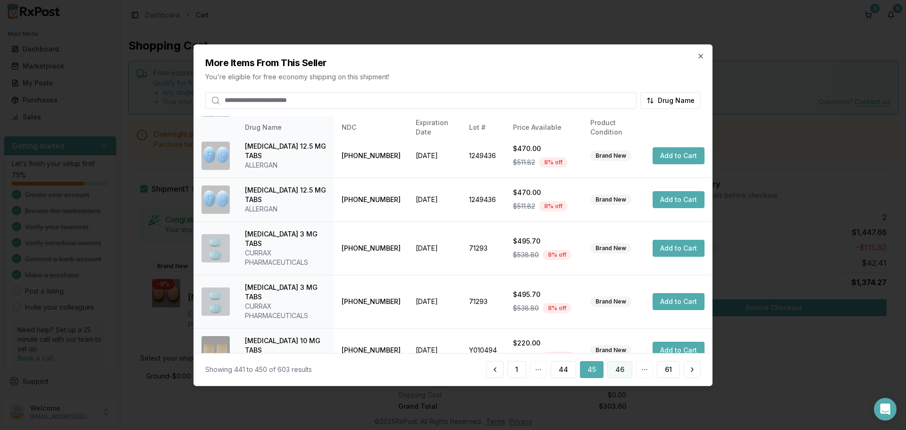
click at [621, 365] on button "46" at bounding box center [619, 369] width 25 height 17
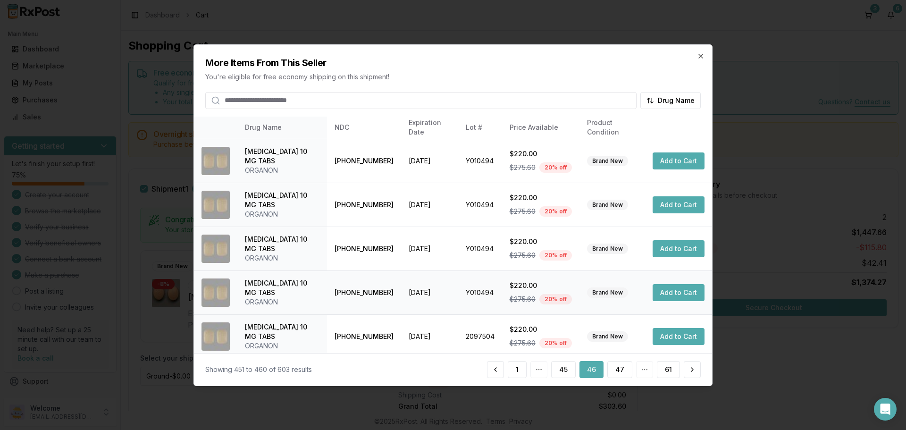
scroll to position [225, 0]
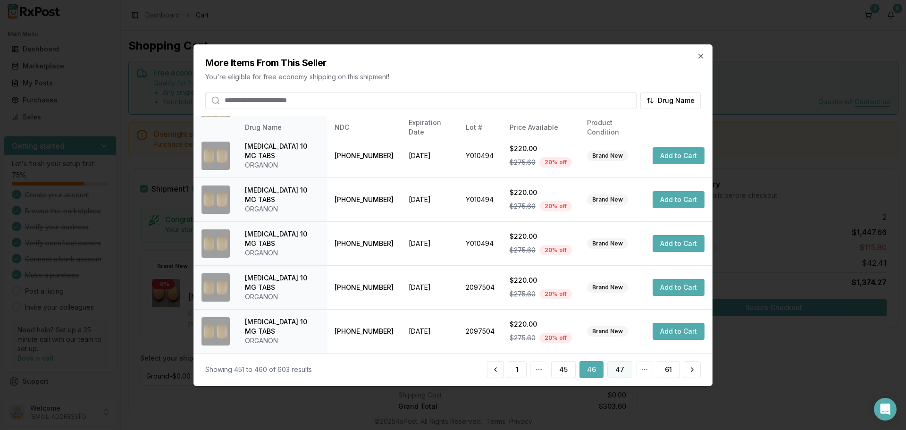
click at [614, 370] on button "47" at bounding box center [619, 369] width 25 height 17
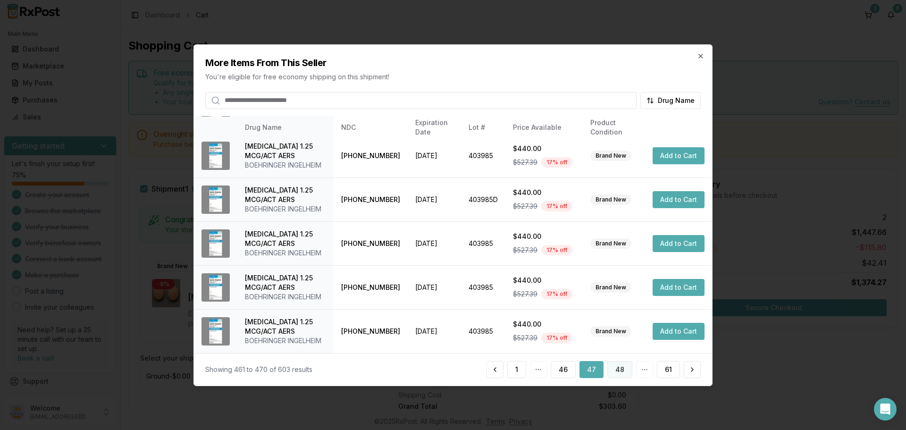
click at [621, 366] on button "48" at bounding box center [619, 369] width 25 height 17
click at [626, 370] on button "49" at bounding box center [619, 369] width 25 height 17
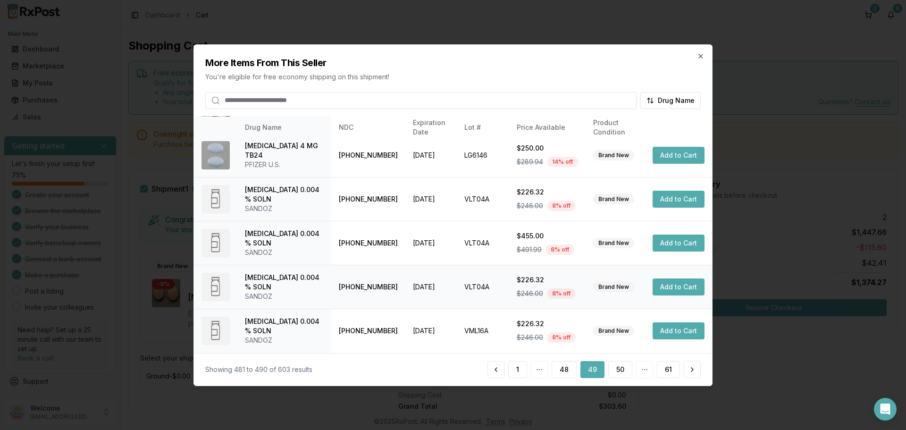
scroll to position [244, 0]
click at [622, 374] on button "50" at bounding box center [620, 369] width 24 height 17
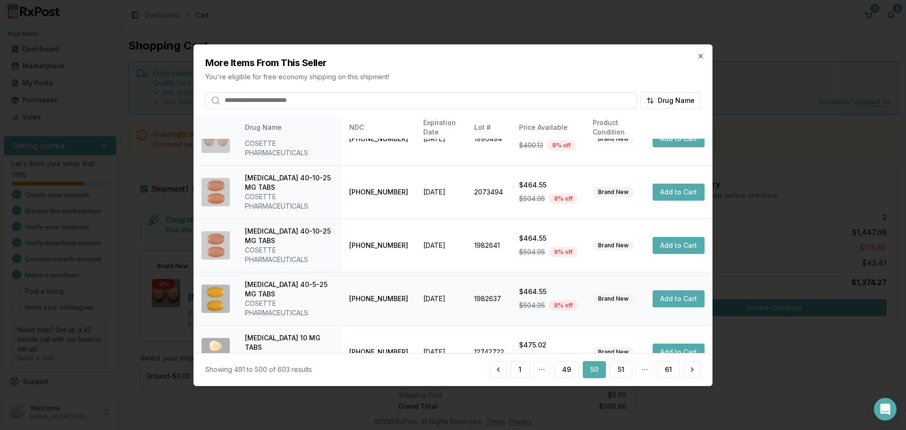
scroll to position [281, 0]
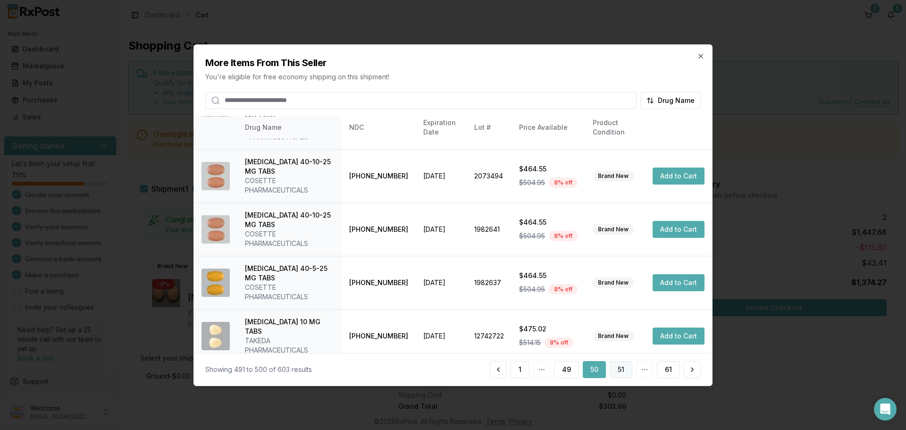
click at [623, 371] on button "51" at bounding box center [621, 369] width 23 height 17
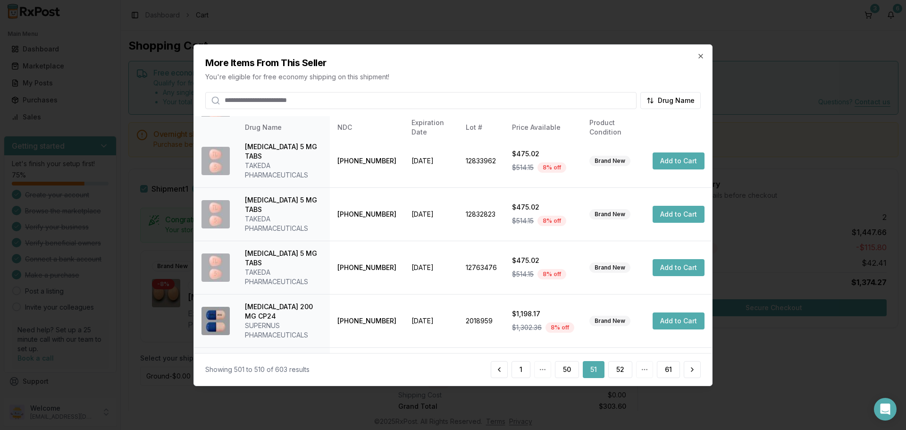
scroll to position [253, 0]
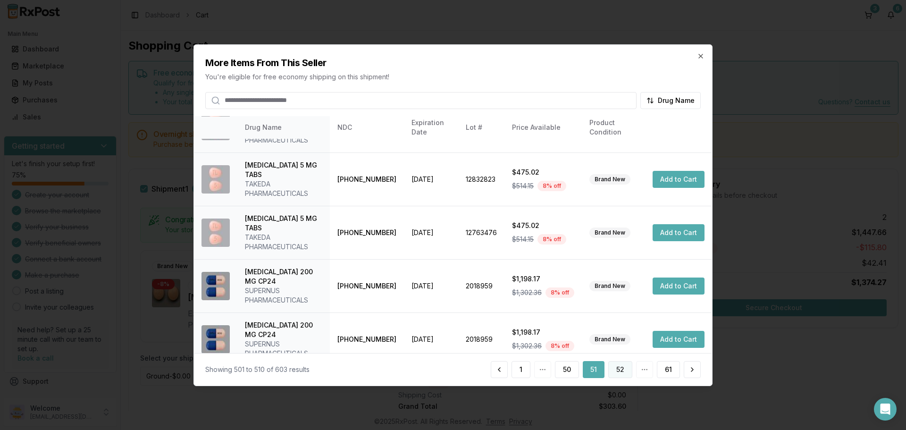
click at [621, 371] on button "52" at bounding box center [620, 369] width 24 height 17
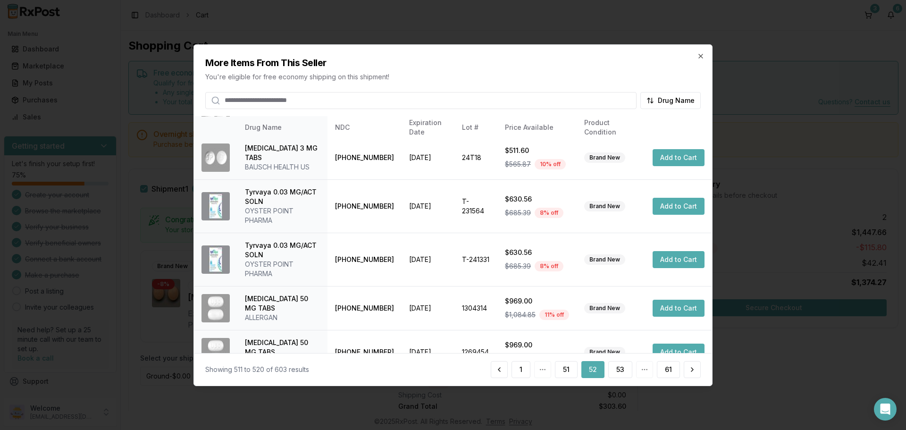
scroll to position [272, 0]
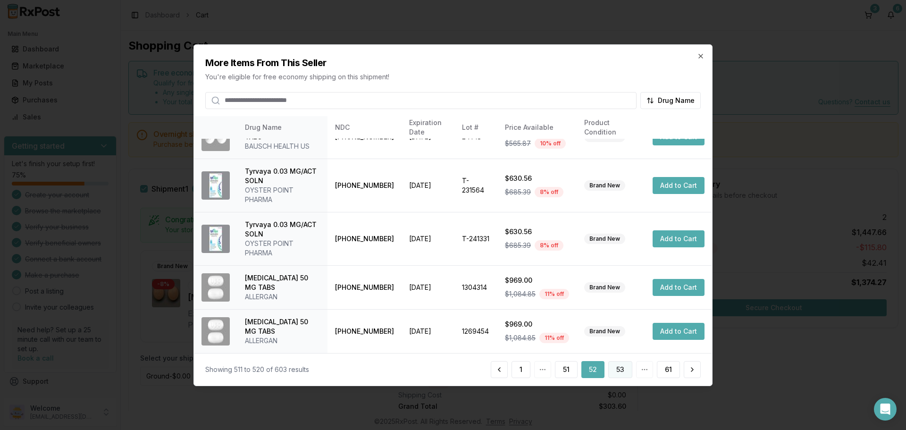
click at [622, 370] on button "53" at bounding box center [620, 369] width 24 height 17
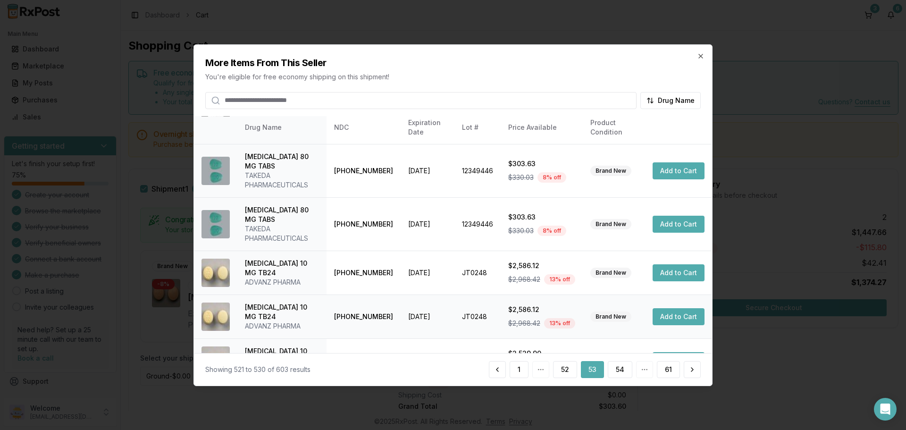
scroll to position [225, 0]
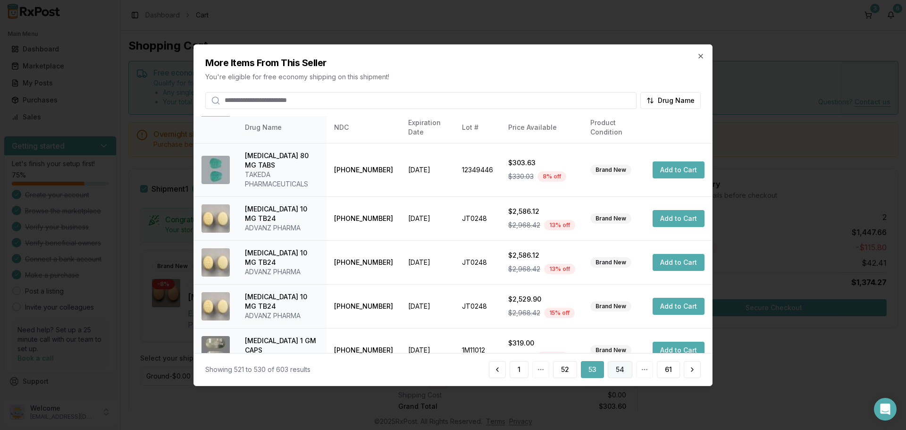
click at [624, 368] on button "54" at bounding box center [620, 369] width 25 height 17
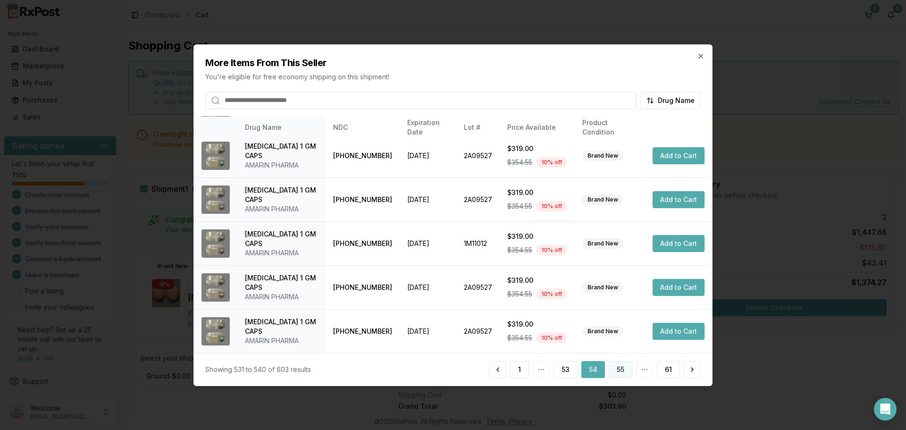
click at [621, 370] on button "55" at bounding box center [621, 369] width 24 height 17
click at [607, 366] on div "1 54 55 56 61" at bounding box center [594, 369] width 211 height 17
click at [627, 370] on button "56" at bounding box center [620, 369] width 24 height 17
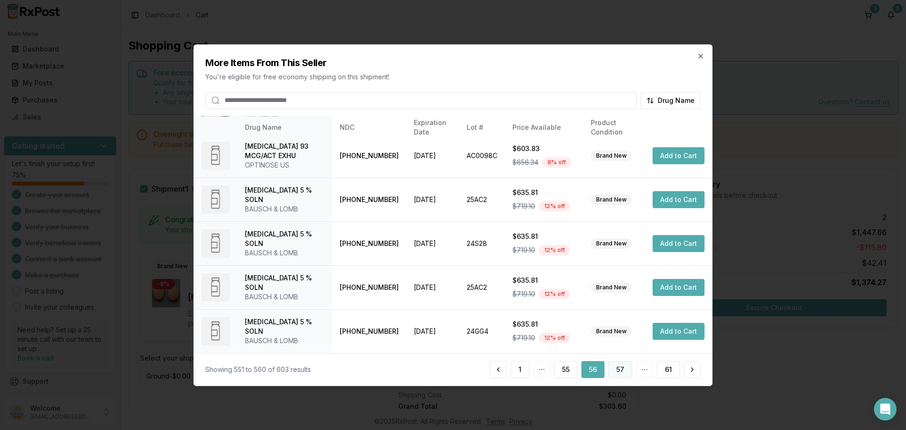
click at [625, 372] on button "57" at bounding box center [620, 369] width 24 height 17
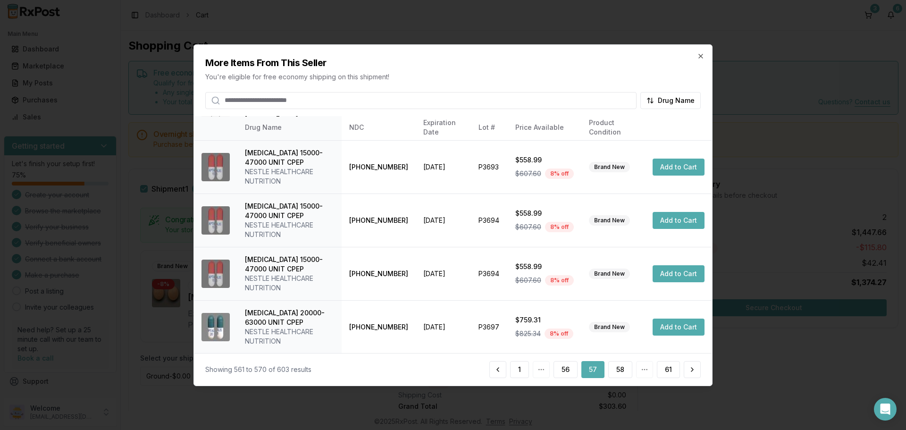
scroll to position [262, 0]
click at [620, 372] on button "58" at bounding box center [620, 369] width 24 height 17
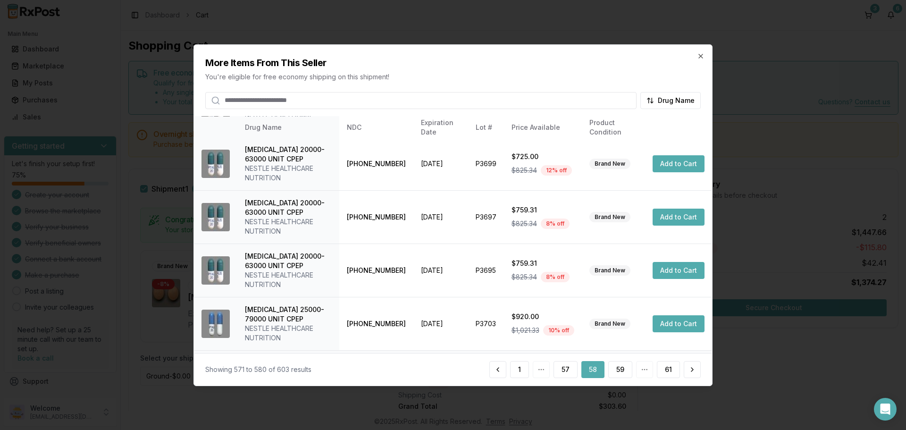
scroll to position [319, 0]
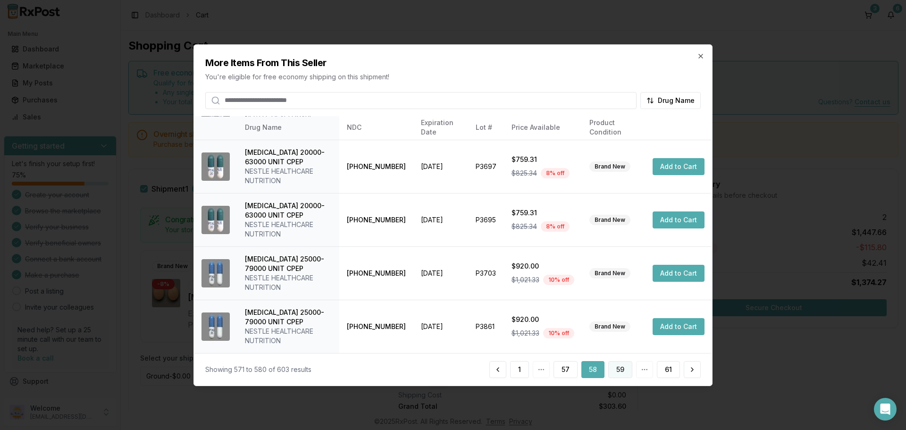
click at [621, 364] on button "59" at bounding box center [620, 369] width 24 height 17
click at [700, 59] on icon "button" at bounding box center [701, 56] width 8 height 8
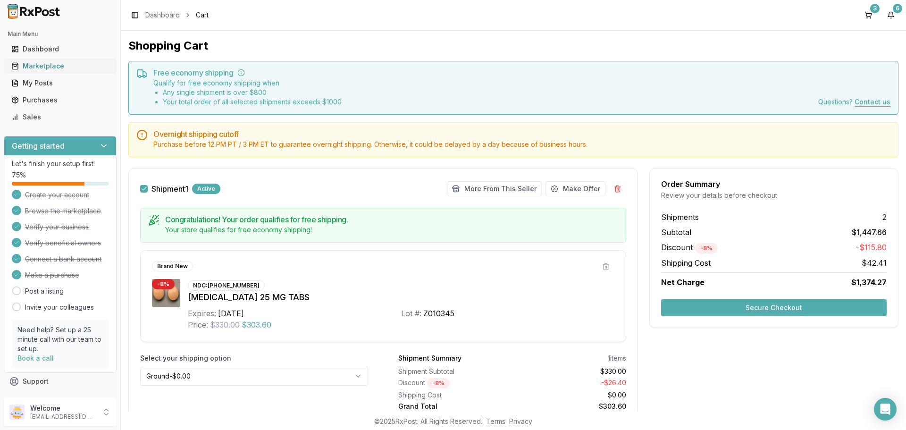
drag, startPoint x: 47, startPoint y: 63, endPoint x: 53, endPoint y: 68, distance: 8.0
click at [47, 63] on div "Marketplace" at bounding box center [60, 65] width 98 height 9
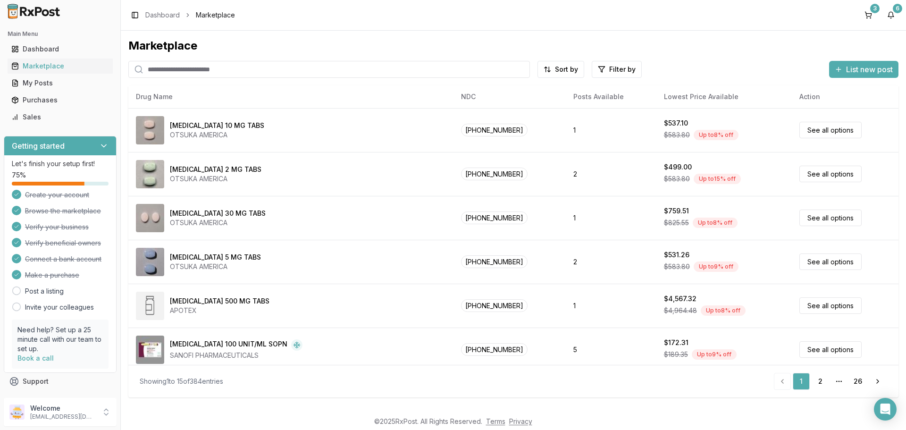
click at [199, 71] on input "search" at bounding box center [329, 69] width 402 height 17
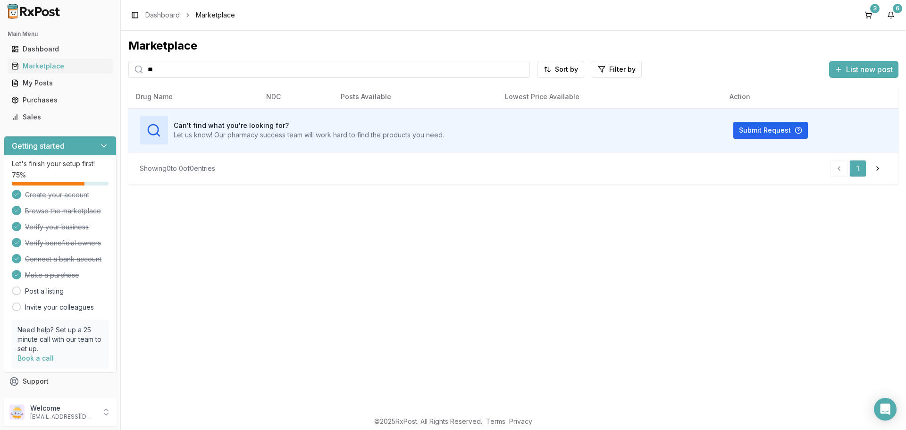
type input "*"
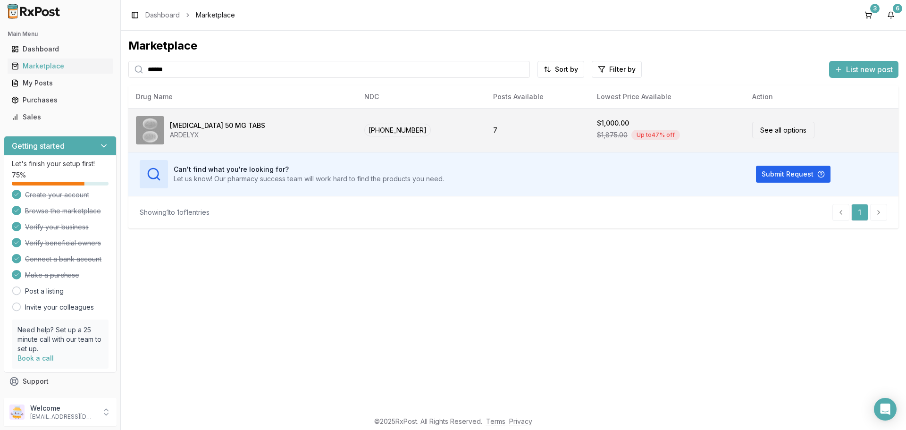
type input "******"
click at [757, 131] on link "See all options" at bounding box center [783, 130] width 62 height 17
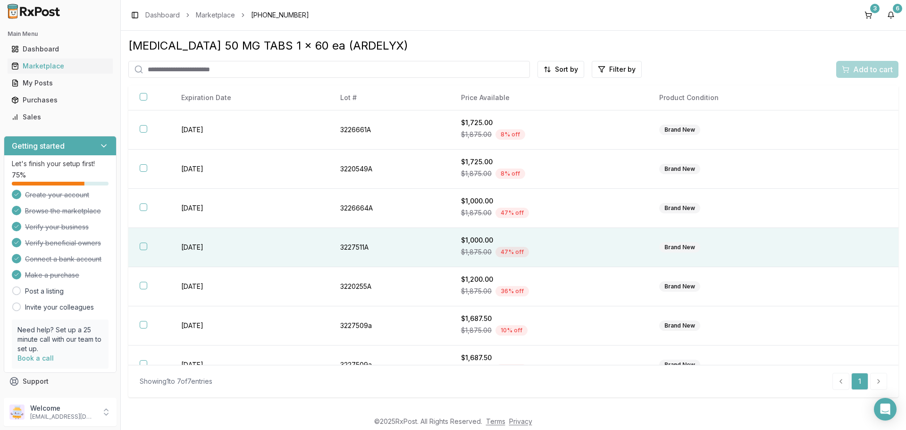
click at [147, 245] on th at bounding box center [149, 247] width 42 height 39
click at [859, 71] on span "Add to cart" at bounding box center [873, 69] width 40 height 11
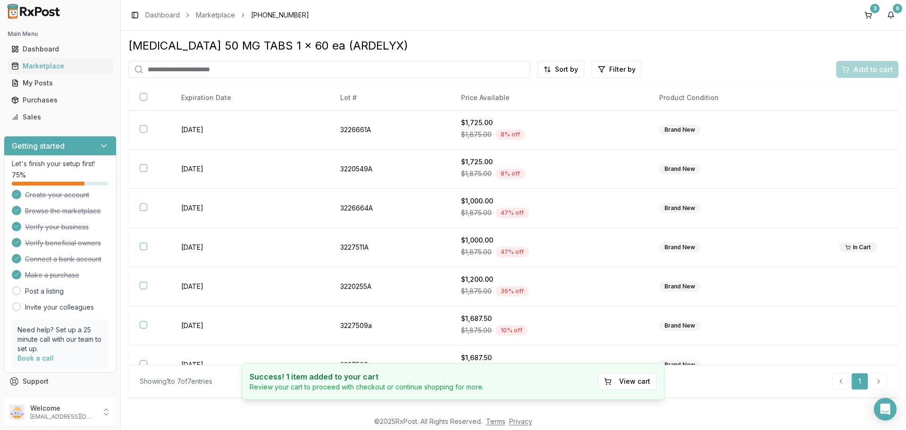
click at [617, 385] on button "View cart" at bounding box center [627, 381] width 59 height 17
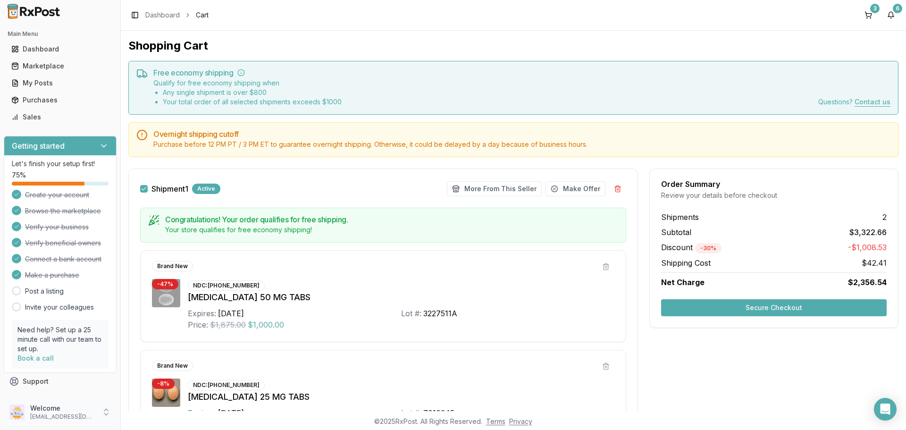
click at [106, 415] on icon at bounding box center [105, 411] width 9 height 9
click at [152, 416] on span "Sign Out" at bounding box center [171, 414] width 90 height 9
